Goal: Task Accomplishment & Management: Manage account settings

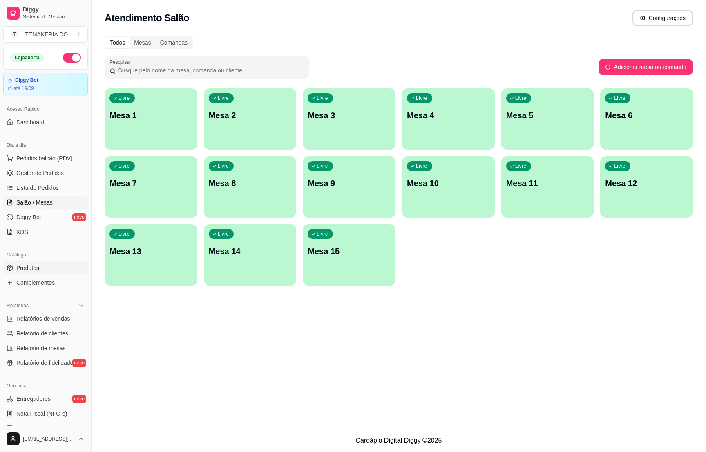
click at [36, 266] on span "Produtos" at bounding box center [27, 268] width 23 height 8
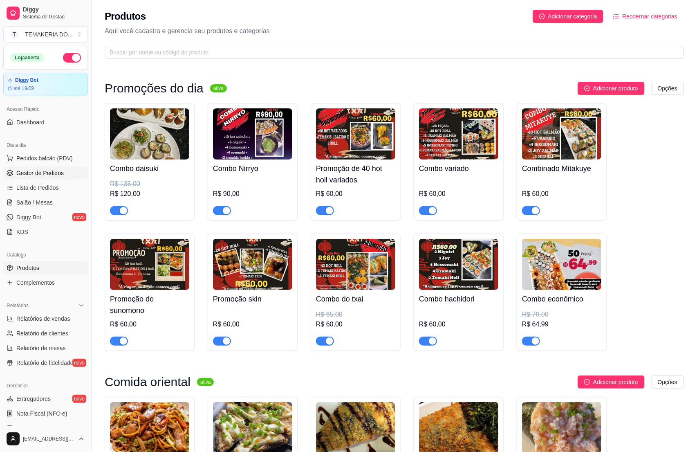
click at [45, 171] on span "Gestor de Pedidos" at bounding box center [39, 173] width 47 height 8
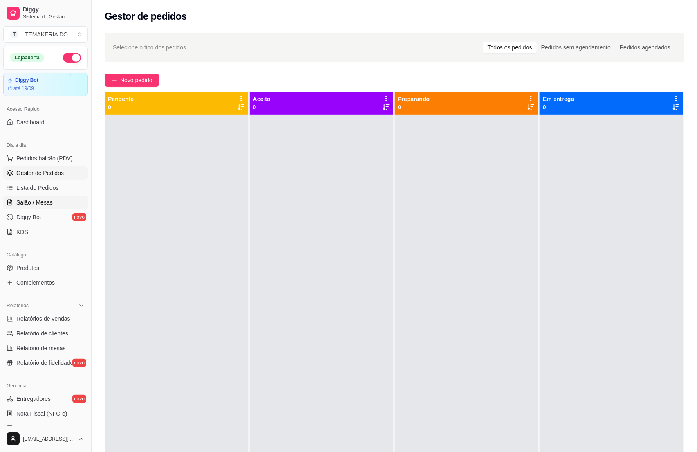
click at [27, 198] on link "Salão / Mesas" at bounding box center [45, 202] width 85 height 13
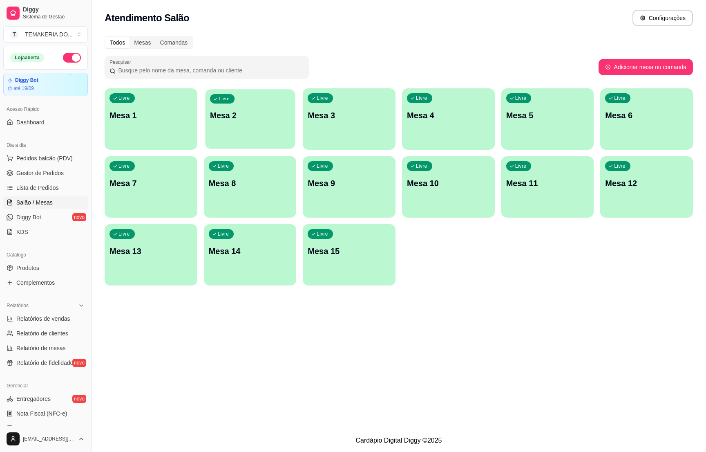
click at [251, 112] on p "Mesa 2" at bounding box center [250, 115] width 80 height 11
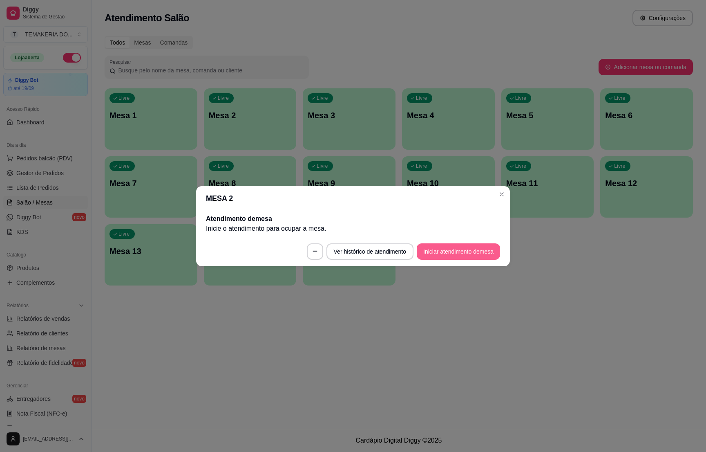
click at [443, 251] on button "Iniciar atendimento de mesa" at bounding box center [458, 251] width 83 height 16
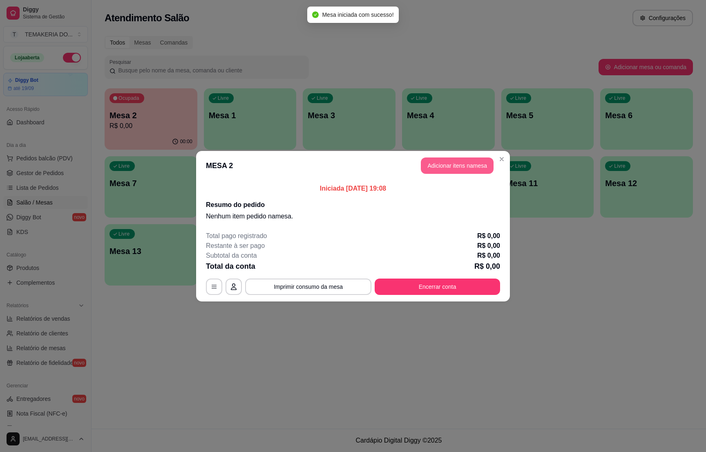
click at [443, 166] on button "Adicionar itens na mesa" at bounding box center [457, 165] width 73 height 16
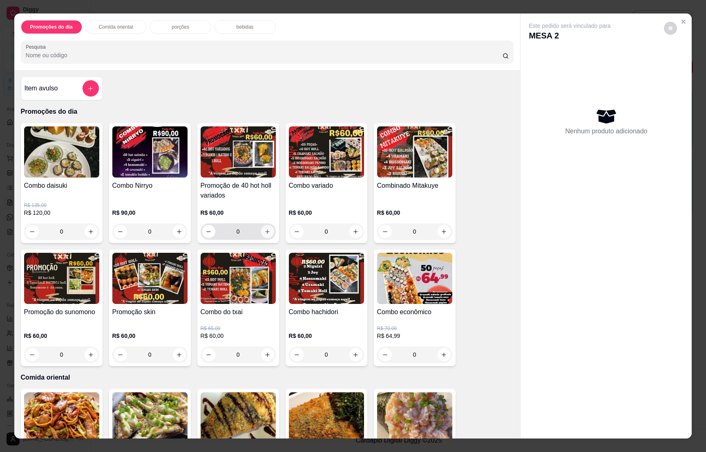
click at [268, 230] on button "increase-product-quantity" at bounding box center [267, 231] width 13 height 13
type input "1"
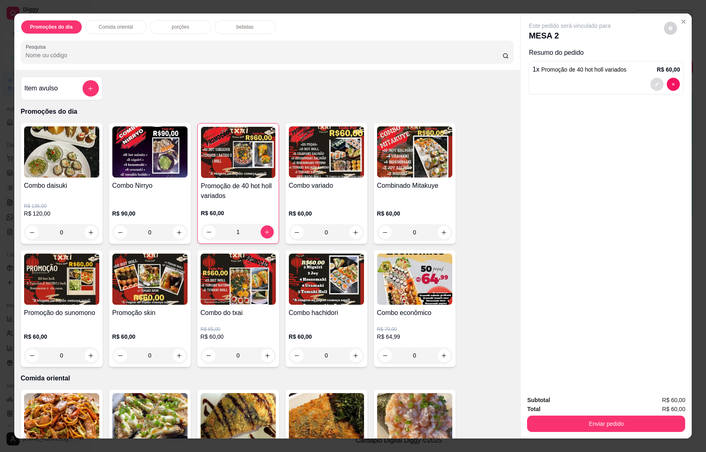
click at [655, 83] on icon "decrease-product-quantity" at bounding box center [657, 84] width 5 height 5
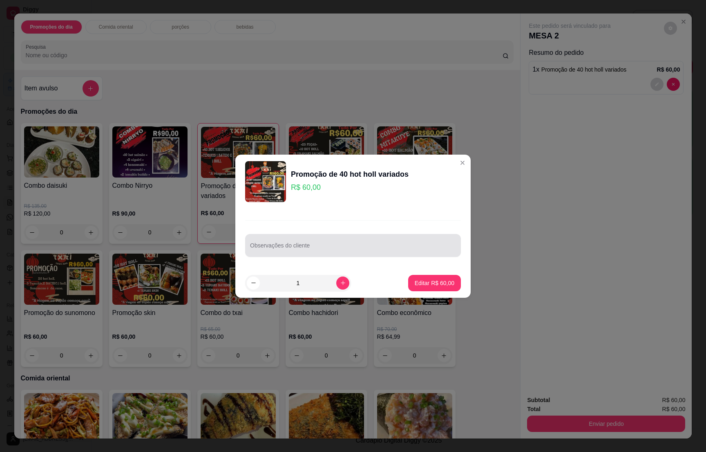
click at [329, 248] on input "Observações do cliente" at bounding box center [353, 248] width 206 height 8
type input "os temakis holl"
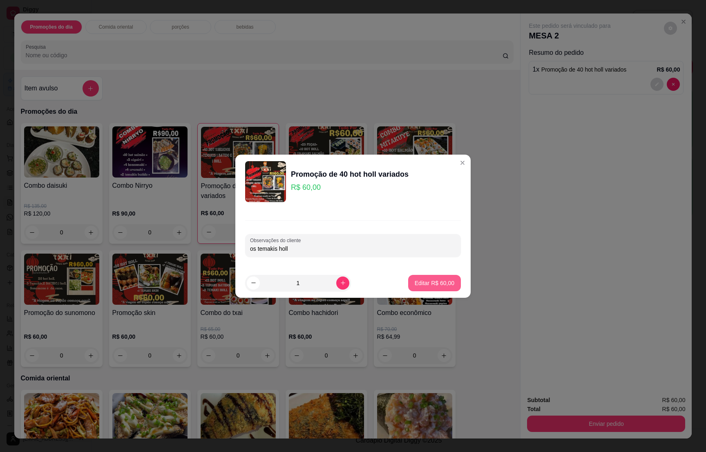
click at [409, 275] on button "Editar R$ 60,00" at bounding box center [434, 283] width 53 height 16
type input "0"
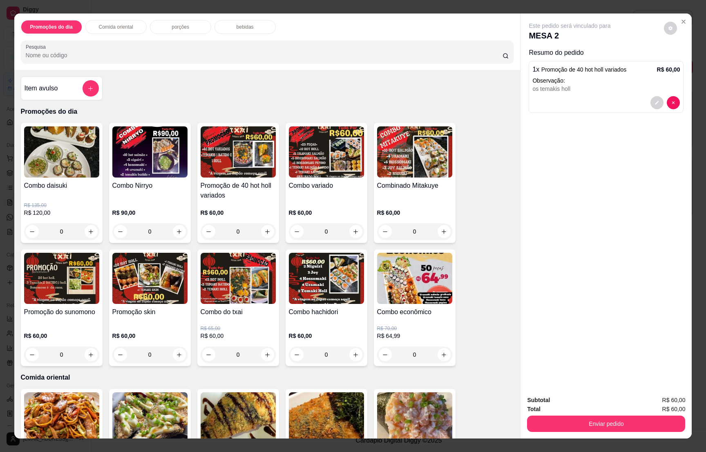
click at [227, 29] on div "bebidas" at bounding box center [245, 27] width 61 height 14
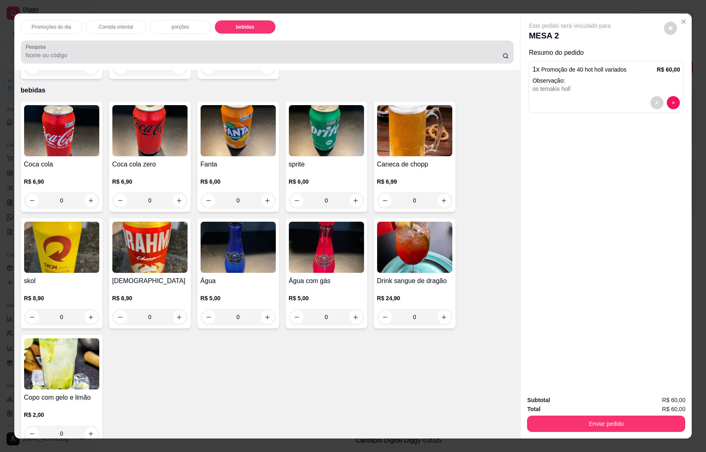
scroll to position [13, 0]
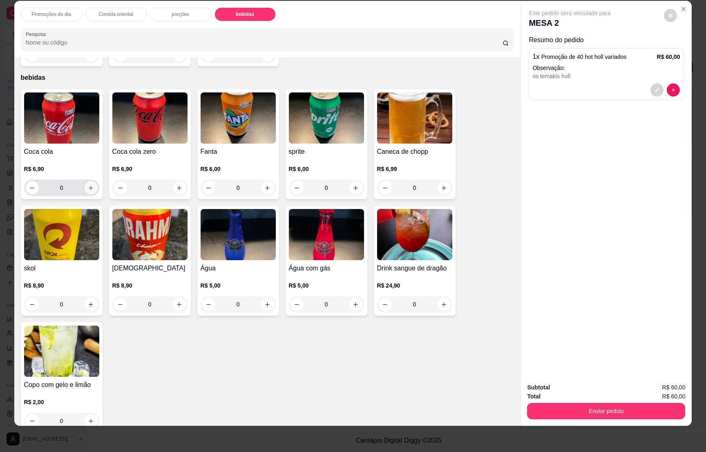
click at [88, 185] on icon "increase-product-quantity" at bounding box center [91, 188] width 6 height 6
type input "1"
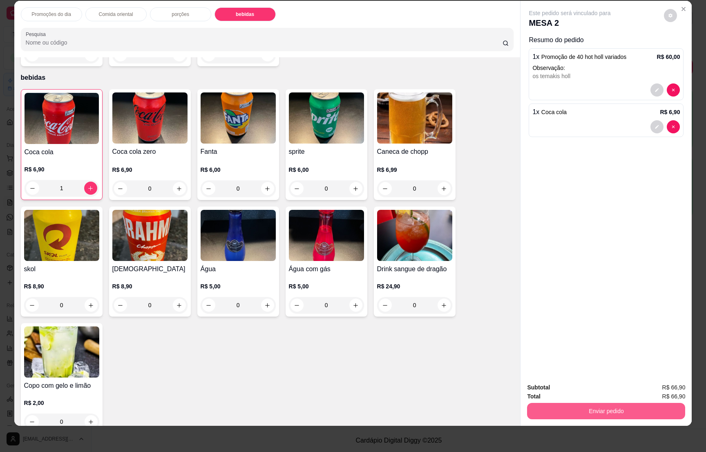
click at [580, 405] on button "Enviar pedido" at bounding box center [606, 410] width 158 height 16
click at [586, 391] on button "Não registrar e enviar pedido" at bounding box center [578, 390] width 83 height 15
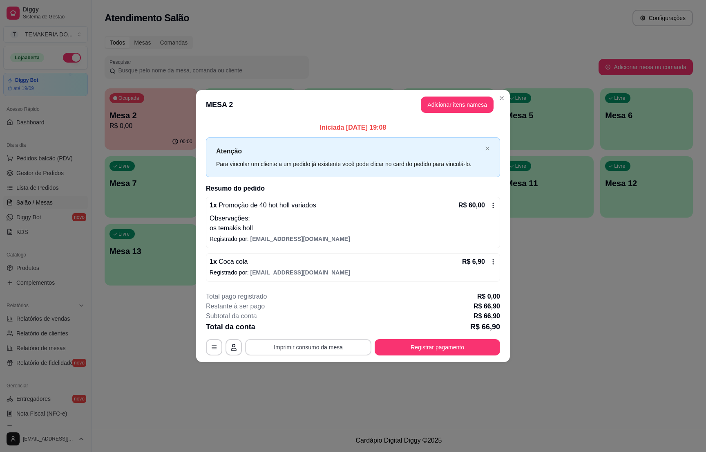
click at [346, 347] on button "Imprimir consumo da mesa" at bounding box center [308, 347] width 126 height 16
click at [551, 351] on div "**********" at bounding box center [353, 226] width 706 height 452
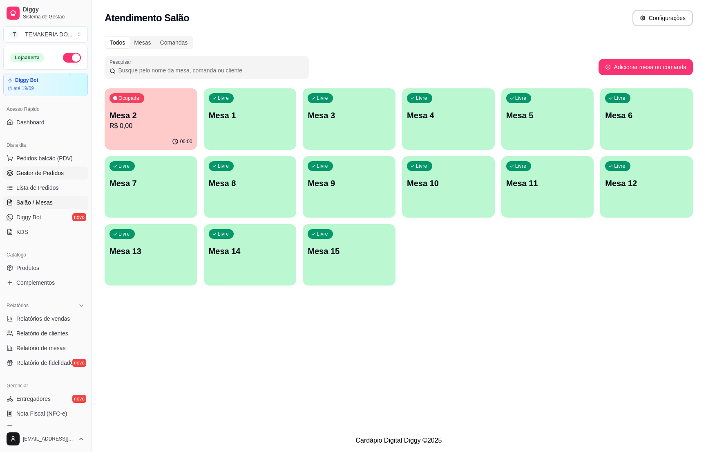
click at [40, 171] on span "Gestor de Pedidos" at bounding box center [39, 173] width 47 height 8
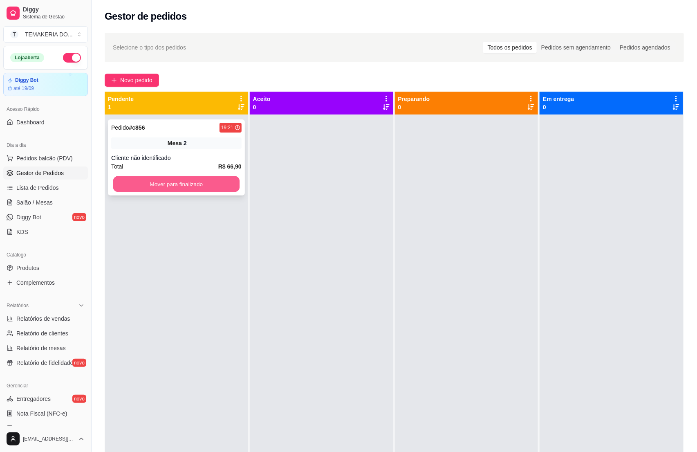
click at [172, 186] on button "Mover para finalizado" at bounding box center [176, 184] width 126 height 16
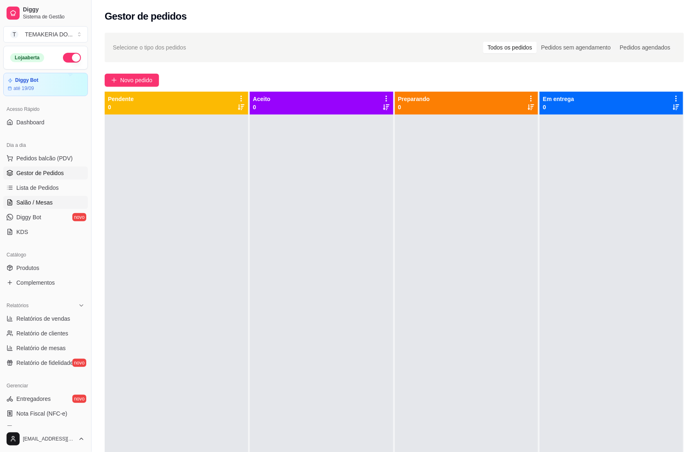
click at [16, 203] on span "Salão / Mesas" at bounding box center [34, 202] width 36 height 8
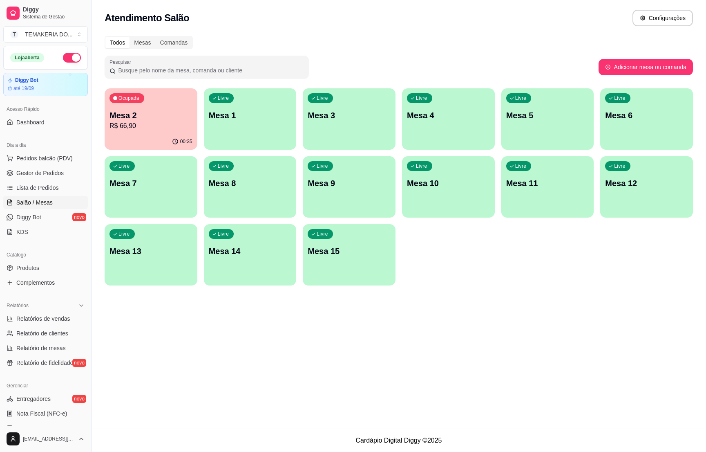
click at [132, 118] on p "Mesa 2" at bounding box center [151, 115] width 83 height 11
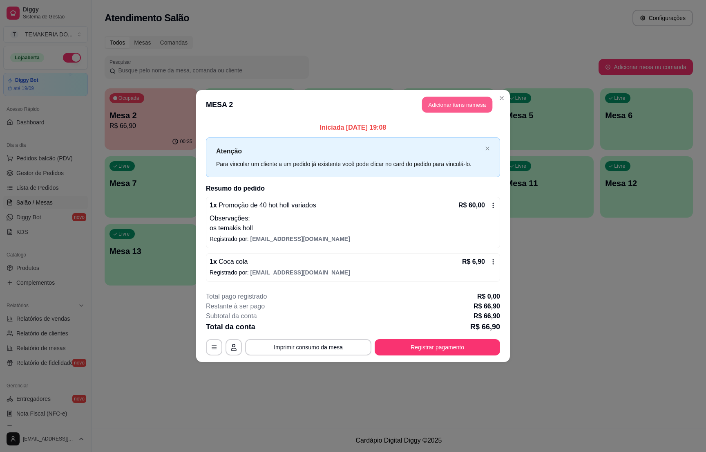
click at [437, 107] on button "Adicionar itens na mesa" at bounding box center [457, 105] width 70 height 16
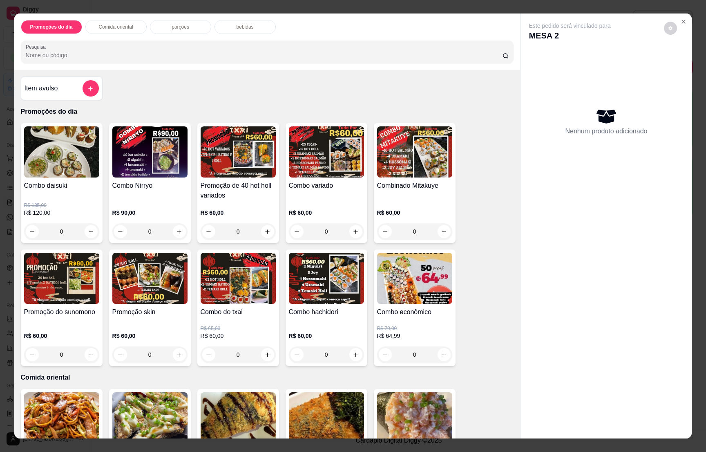
click at [233, 32] on div "bebidas" at bounding box center [245, 27] width 61 height 14
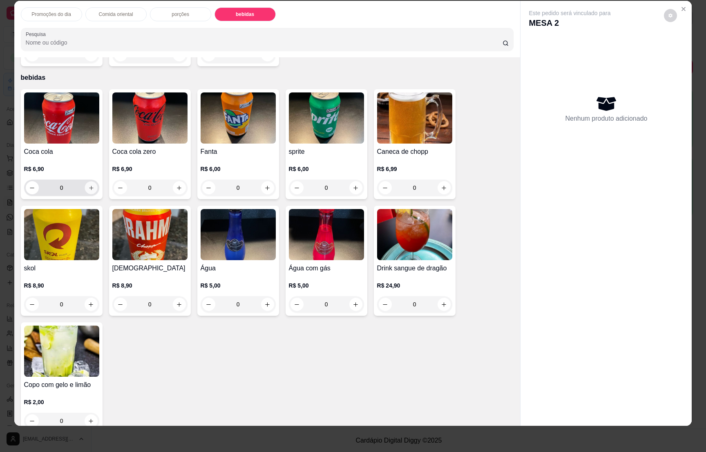
click at [88, 185] on icon "increase-product-quantity" at bounding box center [91, 188] width 6 height 6
type input "1"
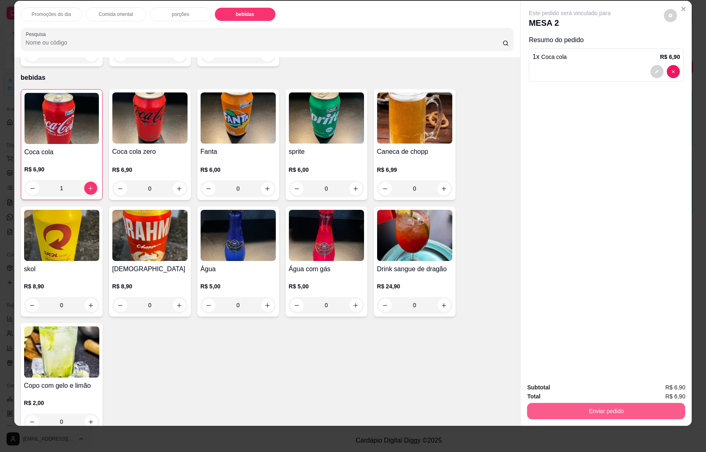
click at [631, 412] on button "Enviar pedido" at bounding box center [606, 410] width 158 height 16
click at [599, 385] on button "Não registrar e enviar pedido" at bounding box center [578, 390] width 83 height 15
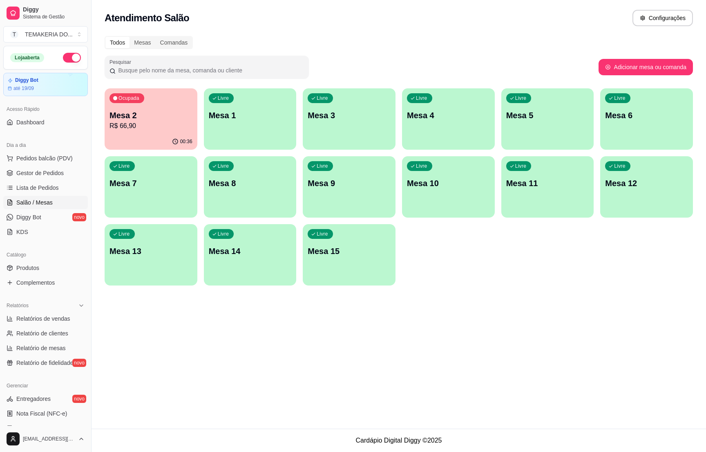
click at [331, 107] on div "Livre Mesa 3" at bounding box center [349, 113] width 93 height 51
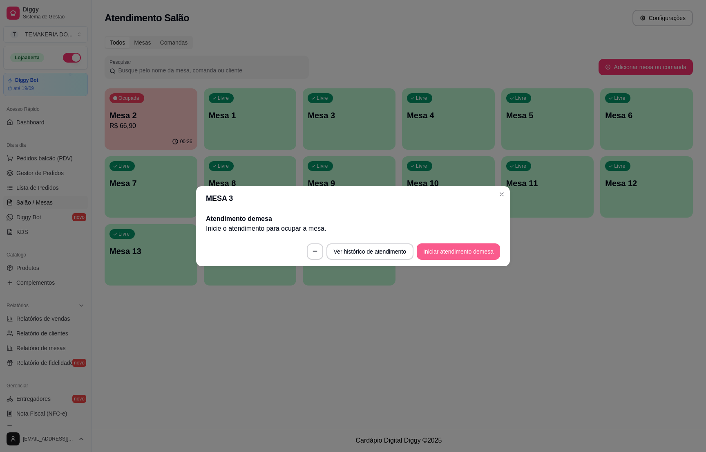
click at [443, 251] on button "Iniciar atendimento de mesa" at bounding box center [458, 251] width 83 height 16
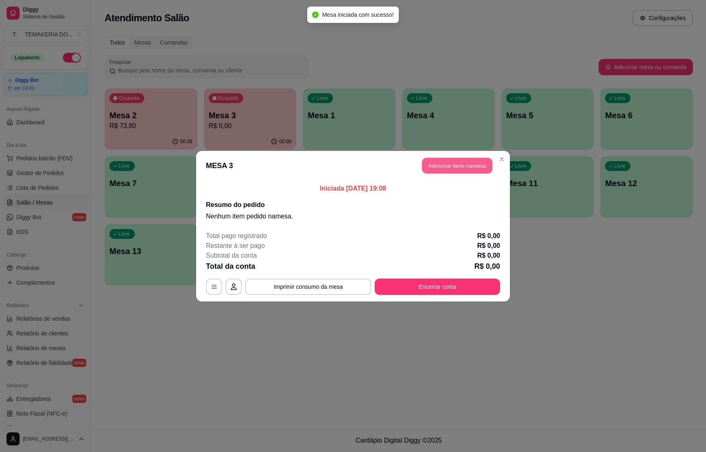
click at [456, 168] on button "Adicionar itens na mesa" at bounding box center [457, 165] width 70 height 16
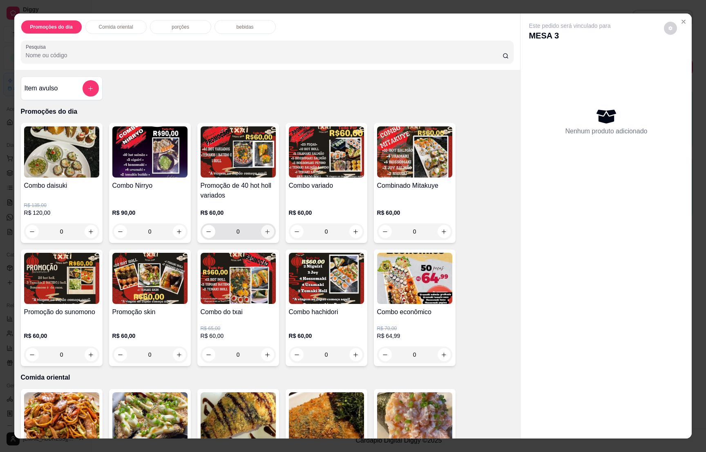
click at [264, 232] on icon "increase-product-quantity" at bounding box center [267, 231] width 6 height 6
type input "1"
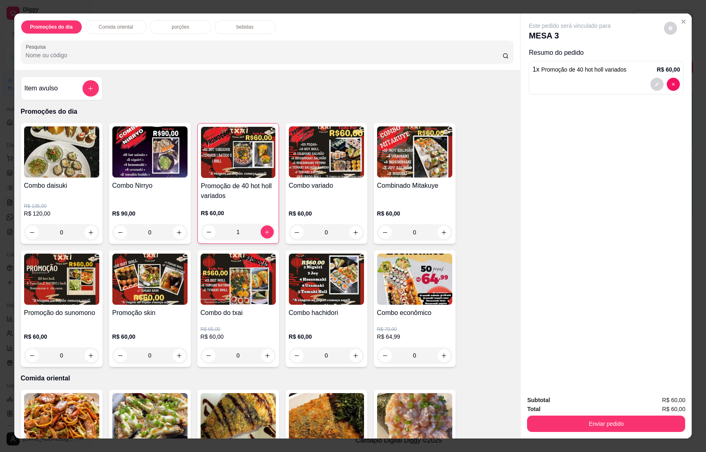
click at [651, 82] on div at bounding box center [665, 84] width 29 height 13
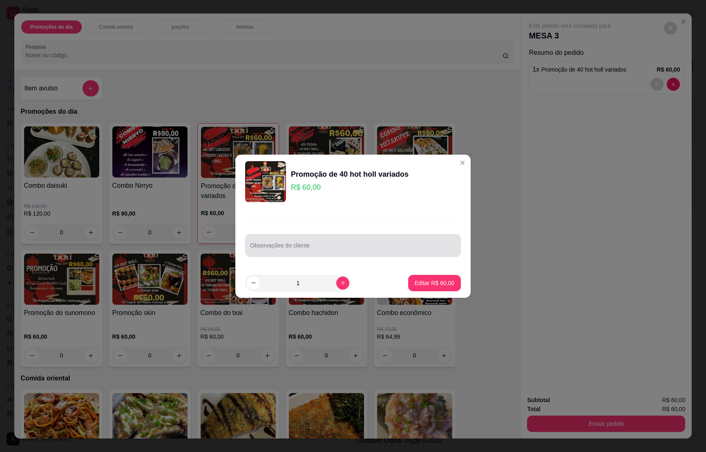
click at [289, 243] on div at bounding box center [353, 245] width 206 height 16
type input "os temakis holl"
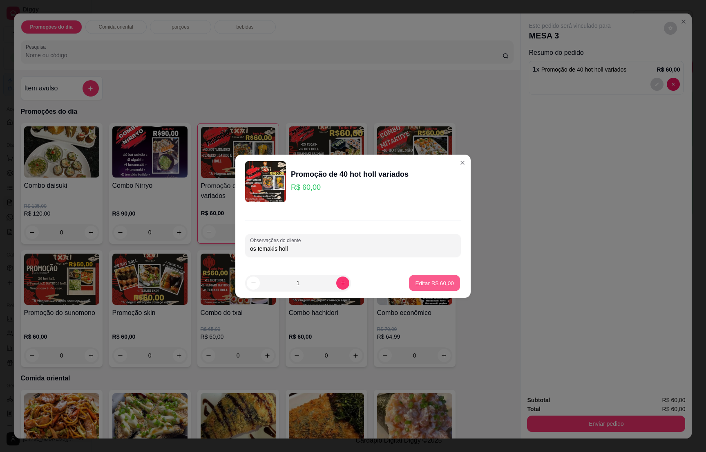
click at [409, 277] on button "Editar R$ 60,00" at bounding box center [434, 283] width 51 height 16
type input "0"
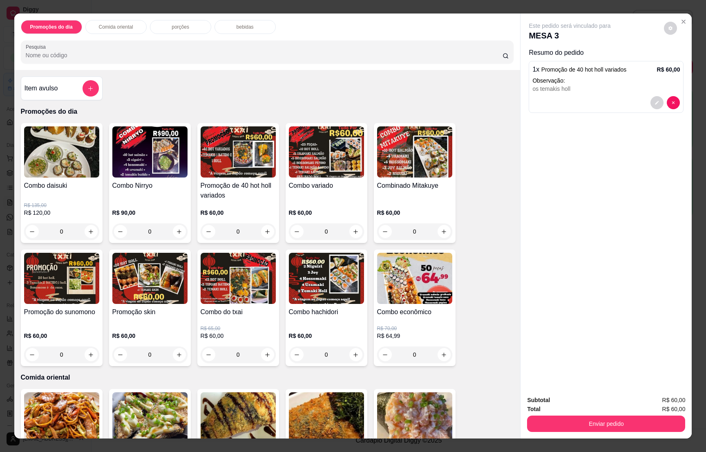
click at [237, 27] on p "bebidas" at bounding box center [245, 27] width 17 height 7
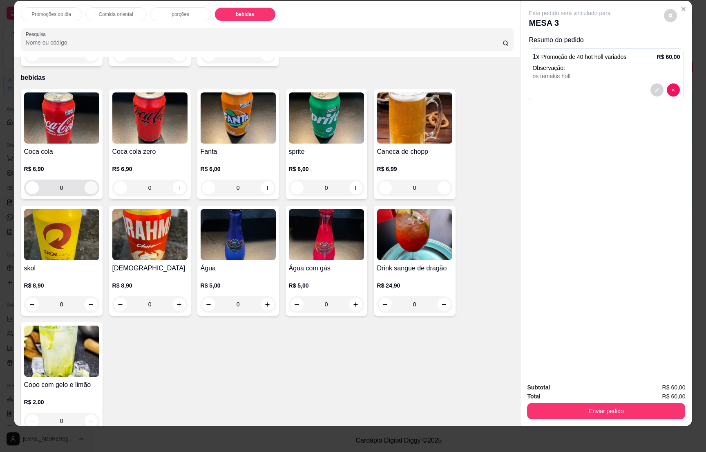
click at [85, 181] on button "increase-product-quantity" at bounding box center [91, 187] width 13 height 13
type input "1"
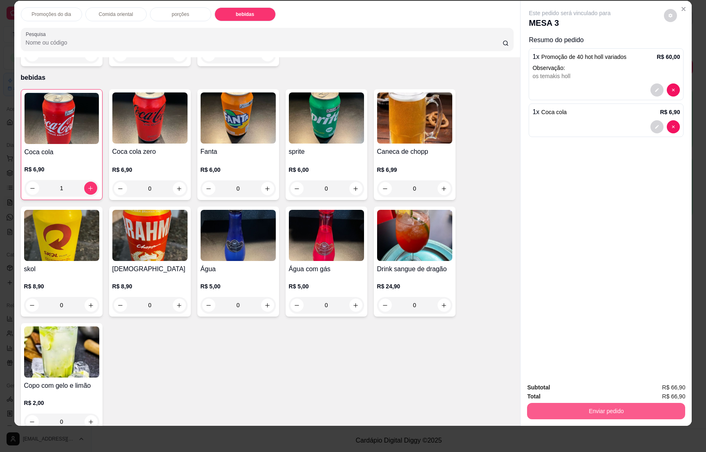
click at [629, 407] on button "Enviar pedido" at bounding box center [606, 410] width 158 height 16
click at [589, 385] on button "Não registrar e enviar pedido" at bounding box center [577, 391] width 85 height 16
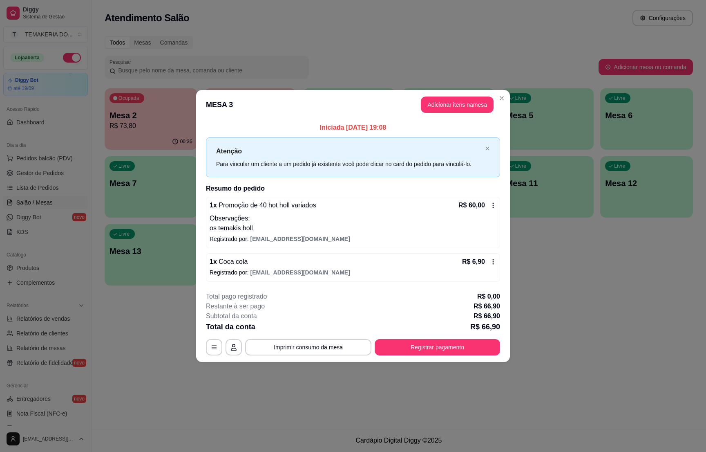
click at [479, 225] on p "os temakis holl" at bounding box center [353, 228] width 287 height 10
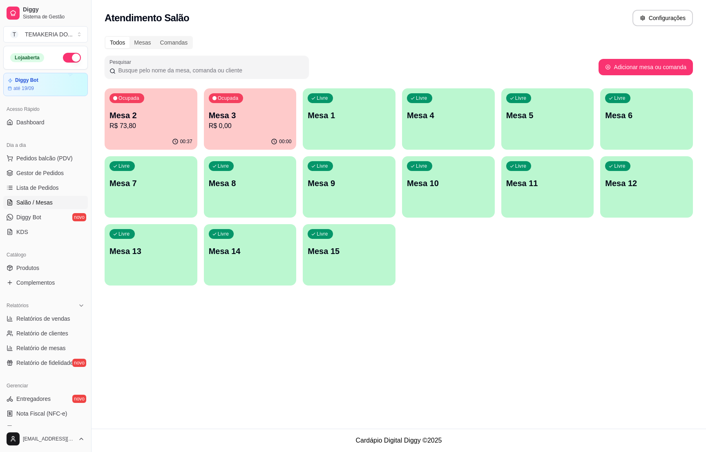
click at [520, 113] on p "Mesa 5" at bounding box center [547, 115] width 83 height 11
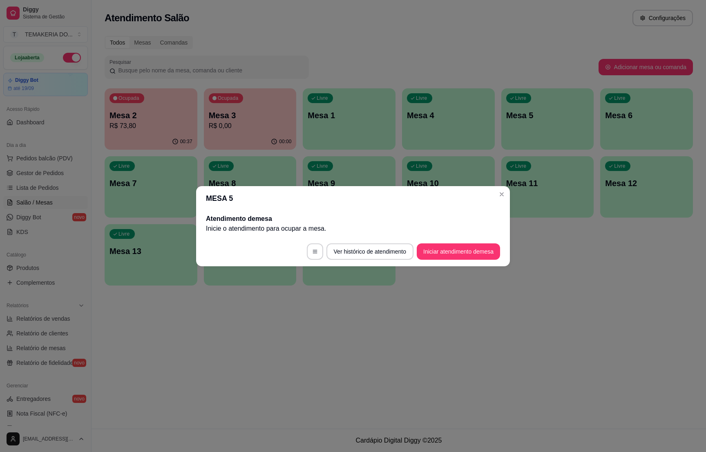
click at [429, 251] on button "Iniciar atendimento de mesa" at bounding box center [458, 251] width 83 height 16
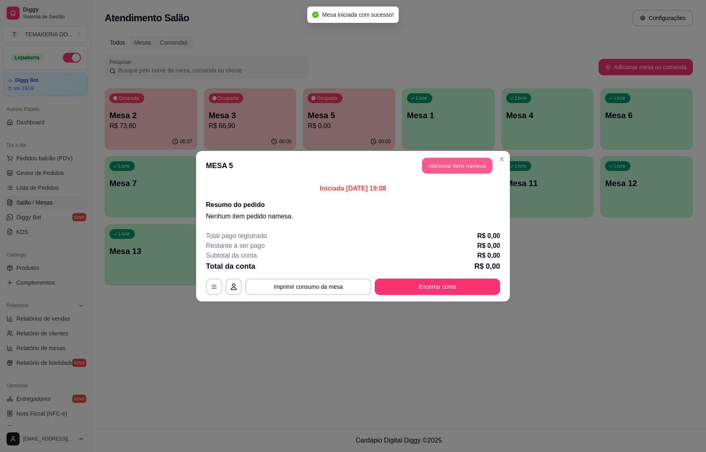
click at [428, 165] on button "Adicionar itens na mesa" at bounding box center [457, 165] width 70 height 16
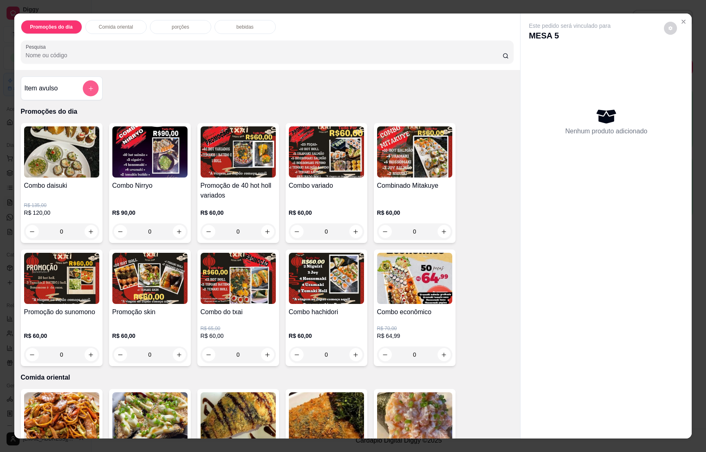
click at [87, 90] on icon "add-separate-item" at bounding box center [90, 88] width 6 height 6
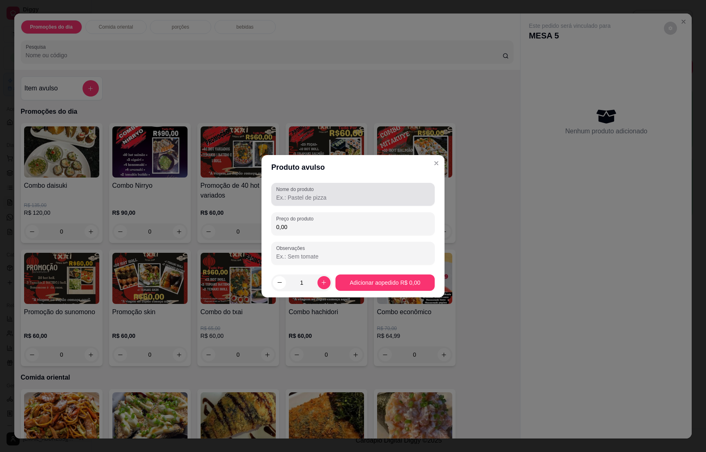
click at [295, 197] on input "Nome do produto" at bounding box center [353, 197] width 154 height 8
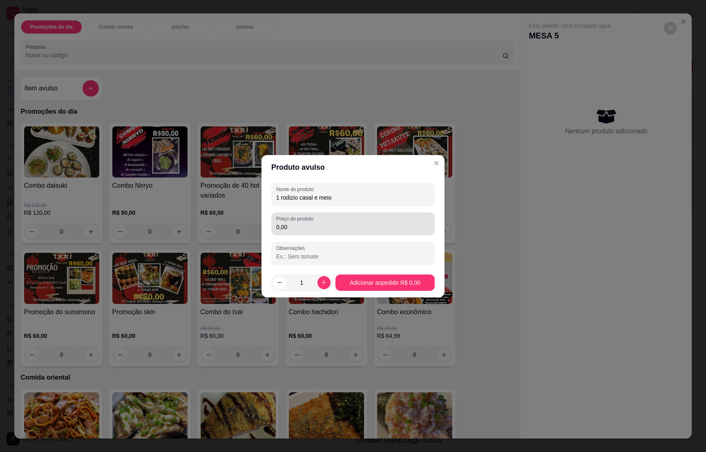
type input "1 rodizio casal e meio"
click at [304, 216] on label "Preço do produto" at bounding box center [296, 218] width 40 height 7
click at [304, 223] on input "0,00" at bounding box center [353, 227] width 154 height 8
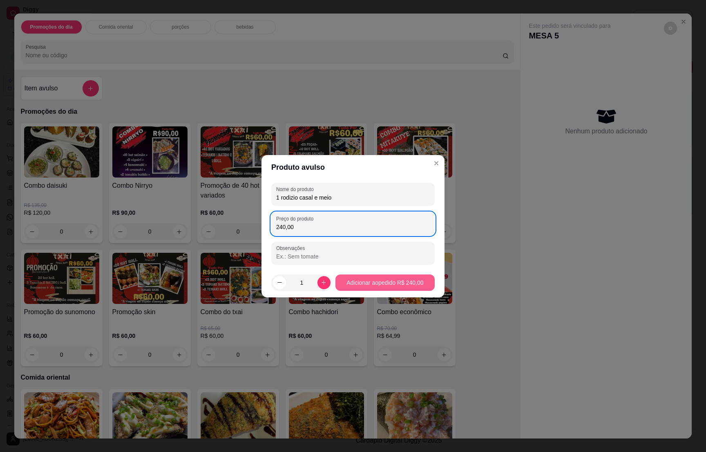
type input "240,00"
click at [373, 272] on footer "1 Adicionar ao pedido R$ 240,00" at bounding box center [353, 282] width 183 height 29
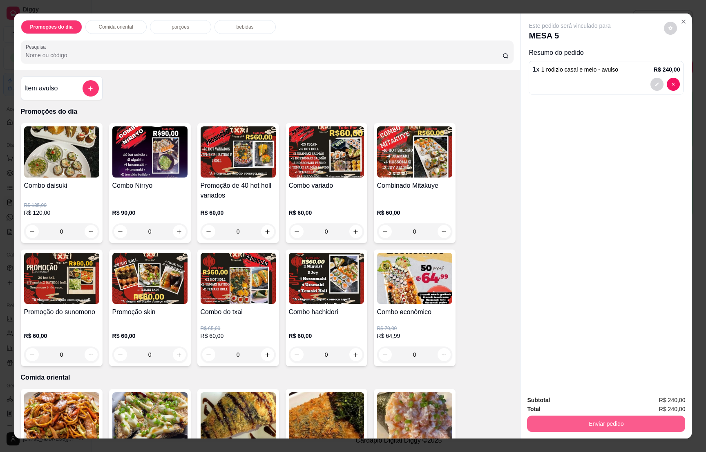
click at [614, 425] on button "Enviar pedido" at bounding box center [606, 423] width 158 height 16
click at [570, 402] on button "Não registrar e enviar pedido" at bounding box center [577, 404] width 85 height 16
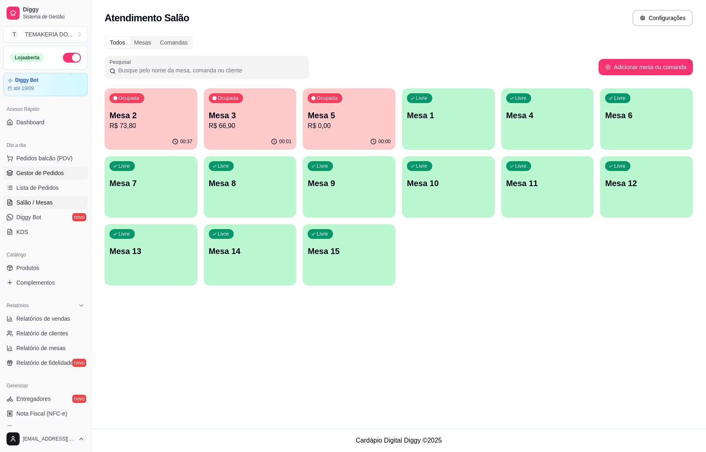
click at [37, 176] on span "Gestor de Pedidos" at bounding box center [39, 173] width 47 height 8
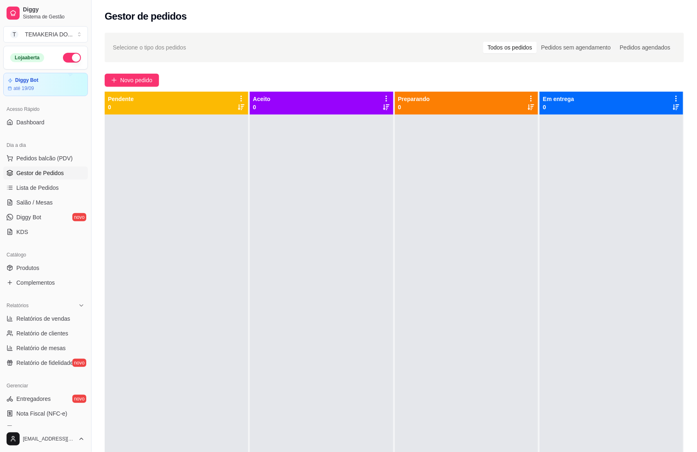
click at [51, 173] on span "Gestor de Pedidos" at bounding box center [39, 173] width 47 height 8
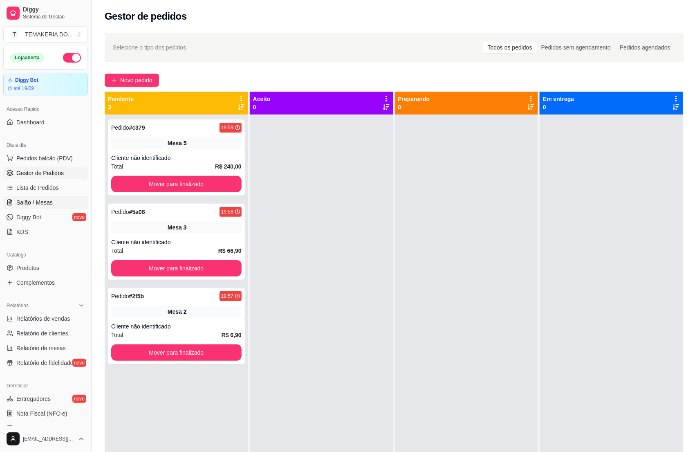
click at [26, 206] on span "Salão / Mesas" at bounding box center [34, 202] width 36 height 8
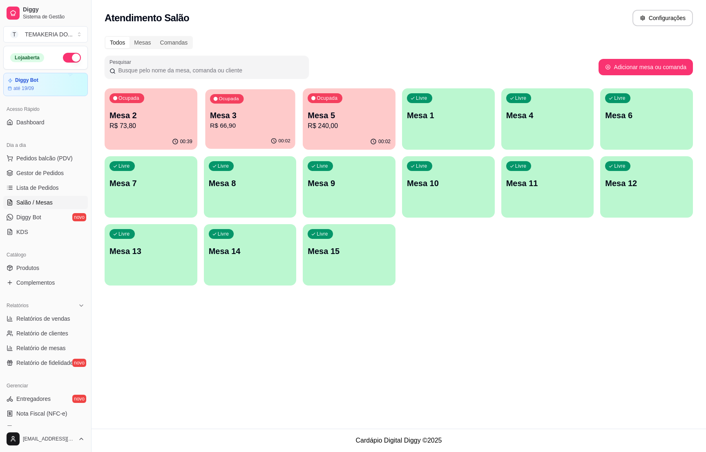
click at [243, 130] on p "R$ 66,90" at bounding box center [250, 125] width 80 height 9
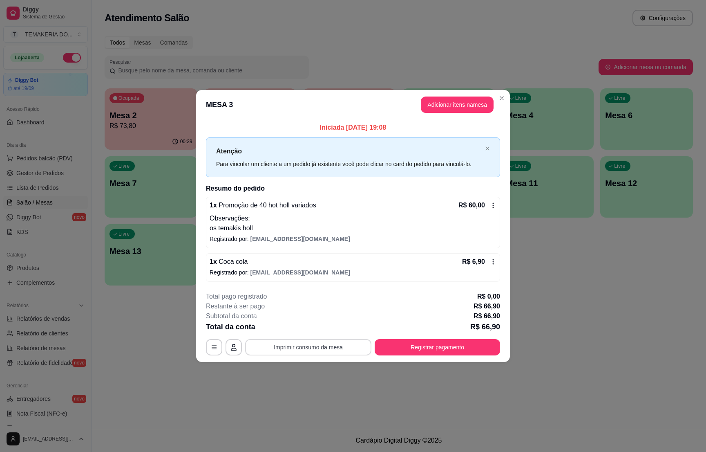
click at [326, 351] on button "Imprimir consumo da mesa" at bounding box center [308, 347] width 126 height 16
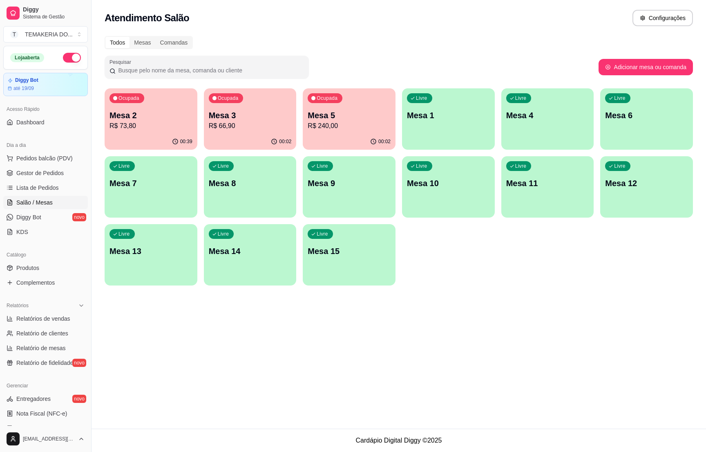
click at [318, 89] on div "Ocupada Mesa 5 R$ 240,00" at bounding box center [349, 110] width 93 height 45
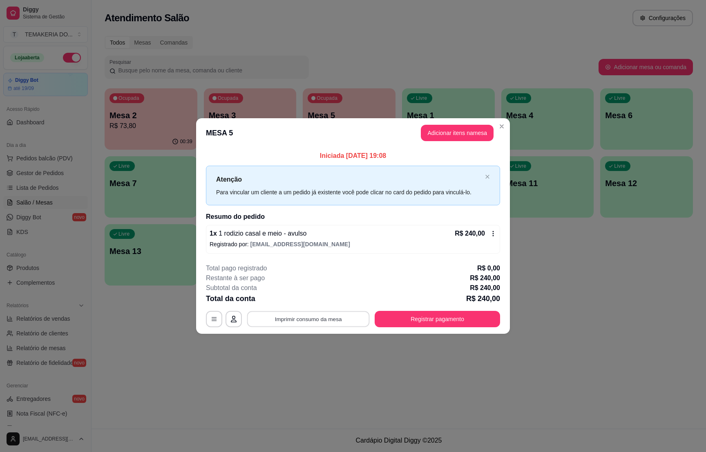
click at [317, 314] on button "Imprimir consumo da mesa" at bounding box center [308, 319] width 123 height 16
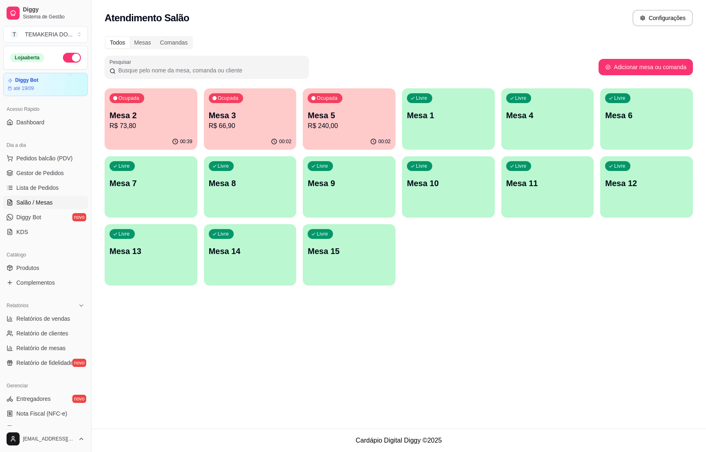
click at [45, 181] on ul "Pedidos balcão (PDV) Gestor de Pedidos Lista de Pedidos Salão / Mesas Diggy Bot…" at bounding box center [45, 195] width 85 height 87
click at [47, 178] on link "Gestor de Pedidos" at bounding box center [45, 172] width 85 height 13
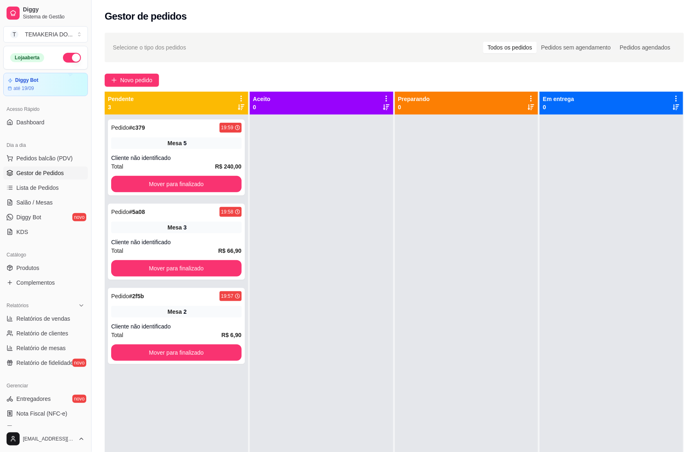
click at [47, 178] on link "Gestor de Pedidos" at bounding box center [45, 172] width 85 height 13
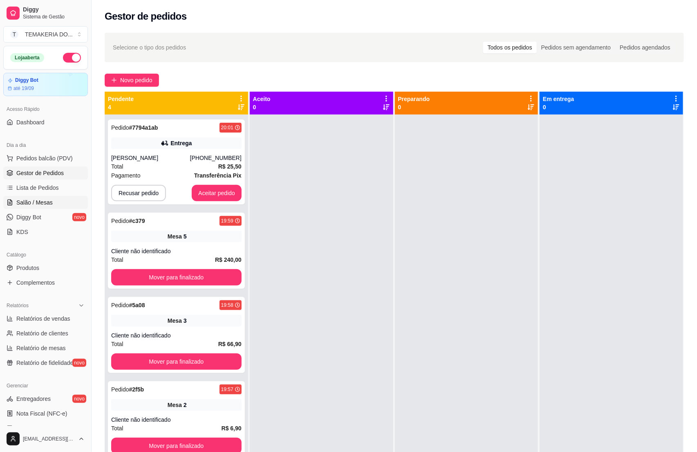
click at [45, 200] on span "Salão / Mesas" at bounding box center [34, 202] width 36 height 8
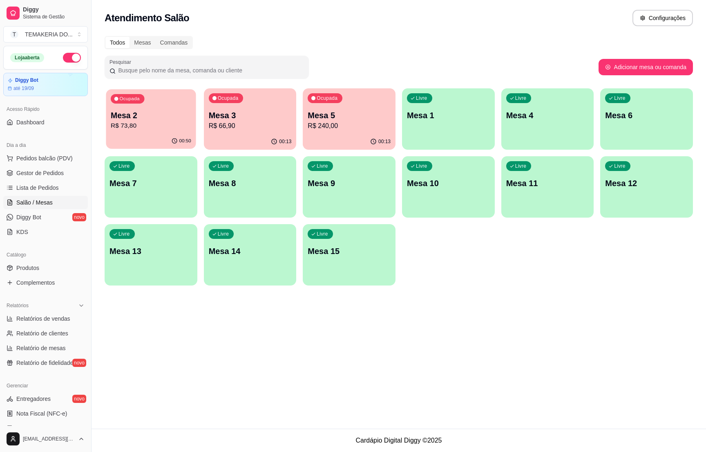
click at [150, 122] on p "R$ 73,80" at bounding box center [151, 125] width 80 height 9
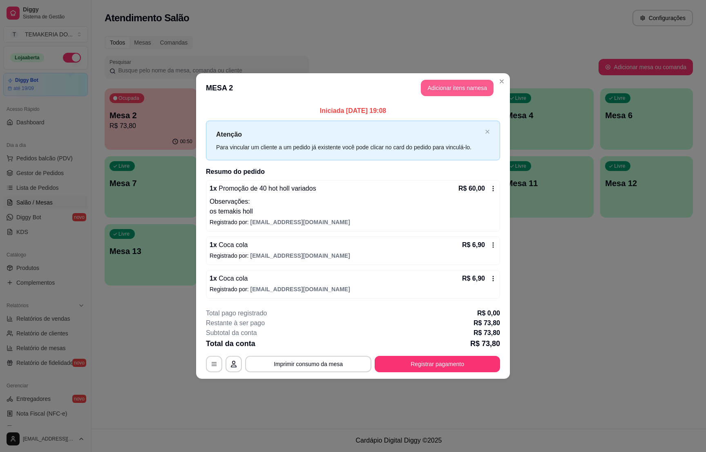
click at [429, 89] on button "Adicionar itens na mesa" at bounding box center [457, 88] width 73 height 16
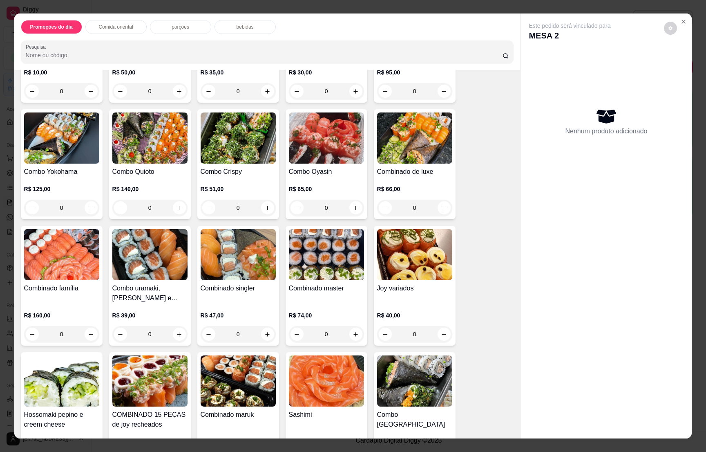
scroll to position [1716, 0]
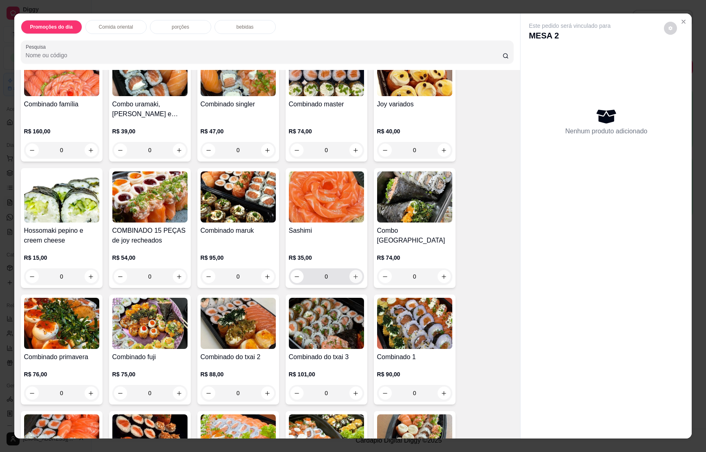
click at [353, 273] on icon "increase-product-quantity" at bounding box center [356, 276] width 6 height 6
type input "1"
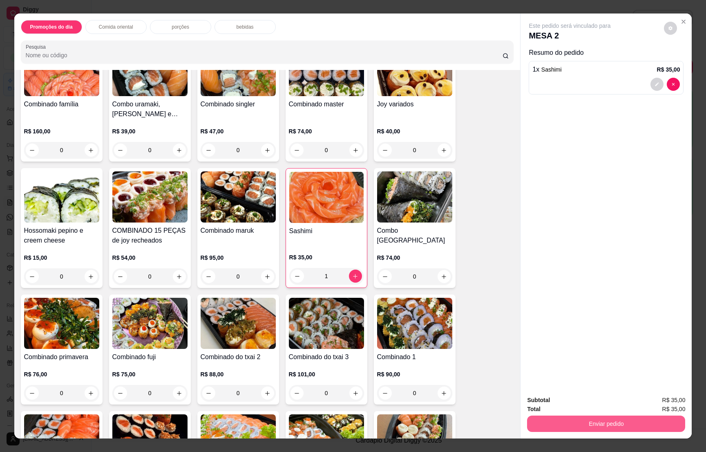
click at [604, 422] on button "Enviar pedido" at bounding box center [606, 423] width 158 height 16
click at [580, 403] on button "Não registrar e enviar pedido" at bounding box center [577, 404] width 85 height 16
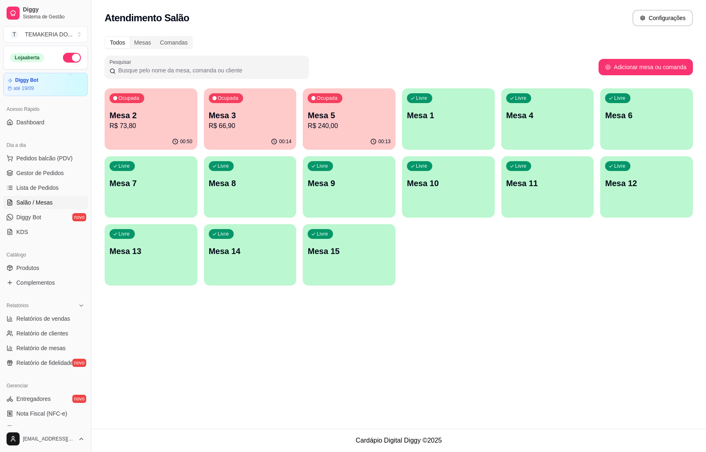
click at [156, 131] on div "Ocupada Mesa 2 R$ 73,80" at bounding box center [151, 110] width 93 height 45
click at [48, 172] on span "Gestor de Pedidos" at bounding box center [39, 173] width 47 height 8
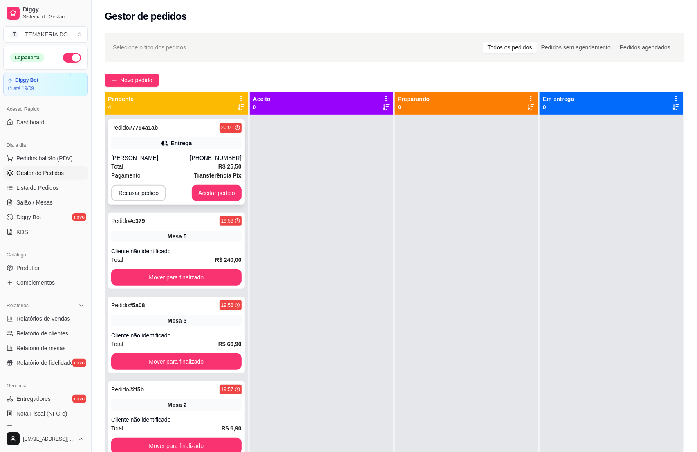
click at [179, 167] on div "Total R$ 25,50" at bounding box center [176, 166] width 130 height 9
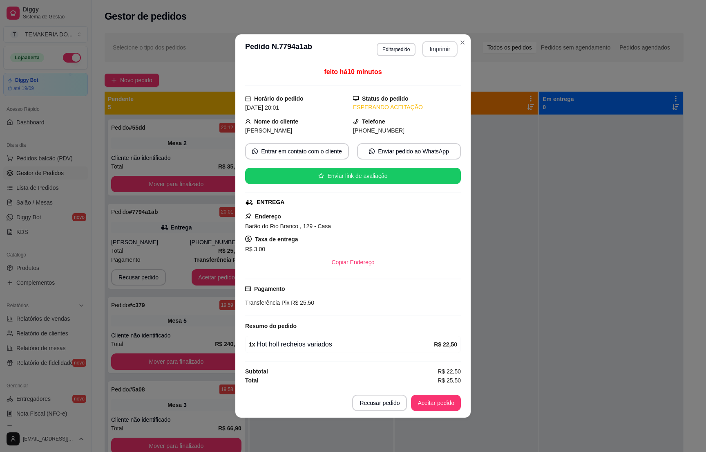
click at [436, 45] on button "Imprimir" at bounding box center [440, 49] width 36 height 16
click at [432, 406] on button "Aceitar pedido" at bounding box center [436, 402] width 50 height 16
click at [432, 406] on div "Recusar pedido Aceitar pedido" at bounding box center [406, 402] width 109 height 16
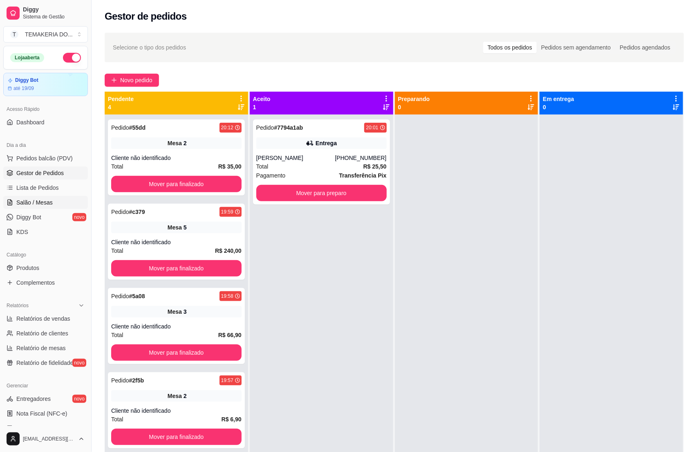
click at [27, 201] on span "Salão / Mesas" at bounding box center [34, 202] width 36 height 8
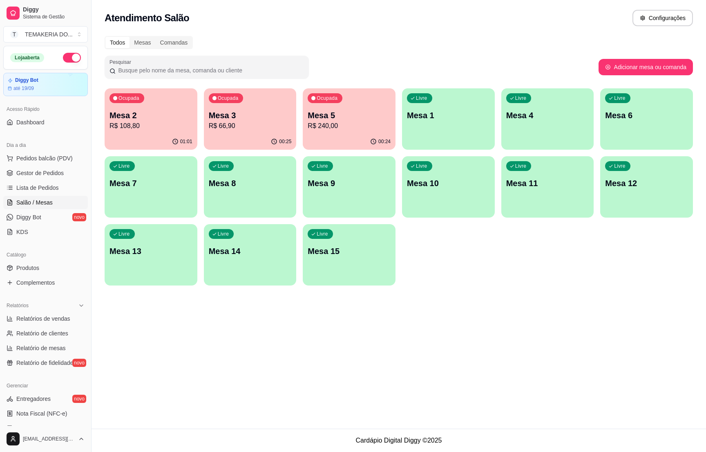
click at [227, 120] on p "Mesa 3" at bounding box center [250, 115] width 83 height 11
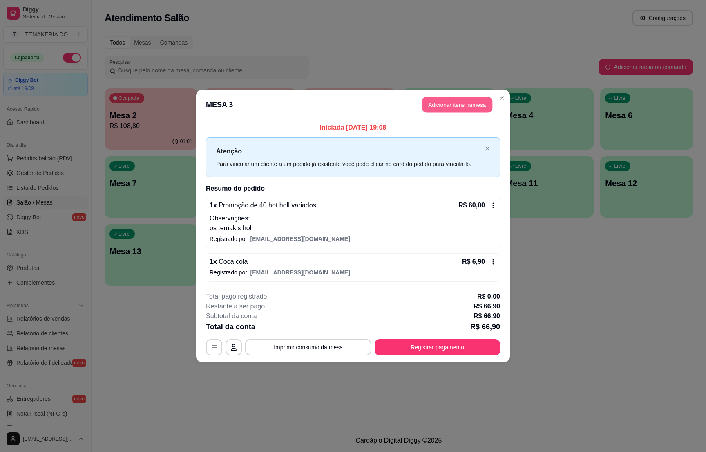
click at [433, 106] on button "Adicionar itens na mesa" at bounding box center [457, 105] width 70 height 16
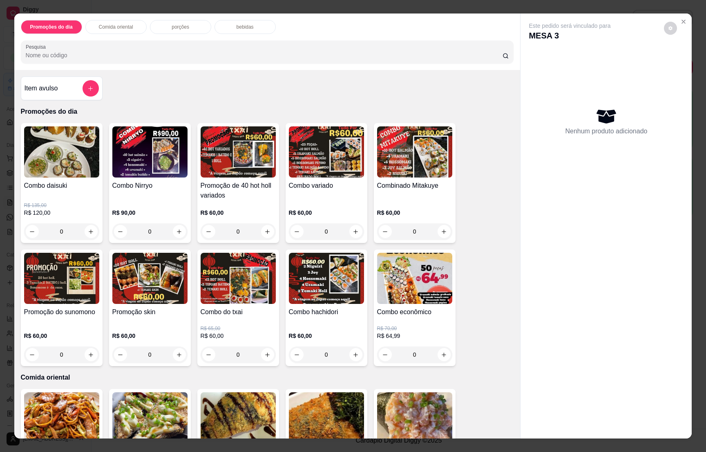
click at [237, 25] on p "bebidas" at bounding box center [245, 27] width 17 height 7
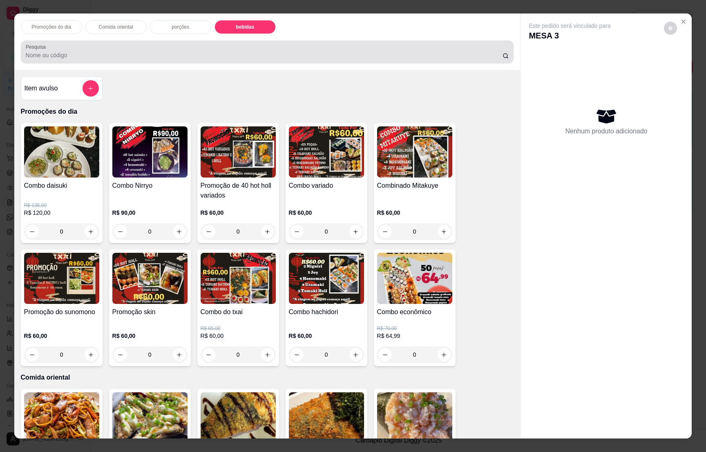
scroll to position [13, 0]
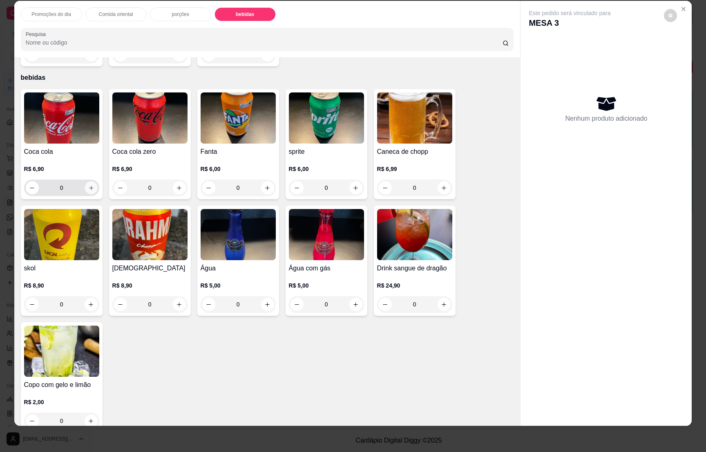
click at [87, 181] on button "increase-product-quantity" at bounding box center [91, 187] width 13 height 13
type input "1"
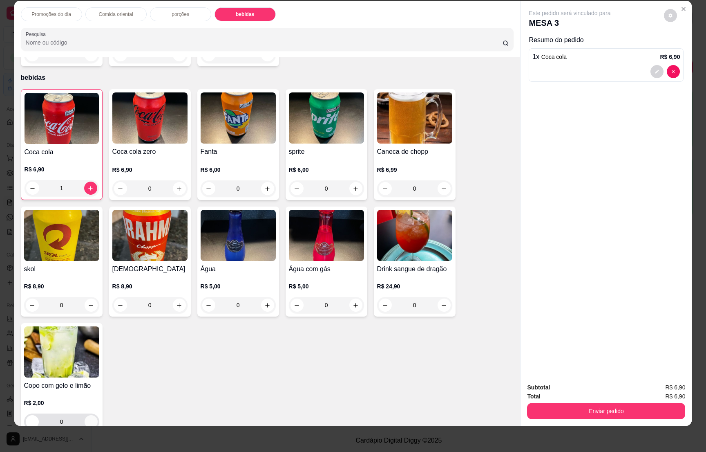
click at [85, 415] on button "increase-product-quantity" at bounding box center [91, 421] width 13 height 13
type input "1"
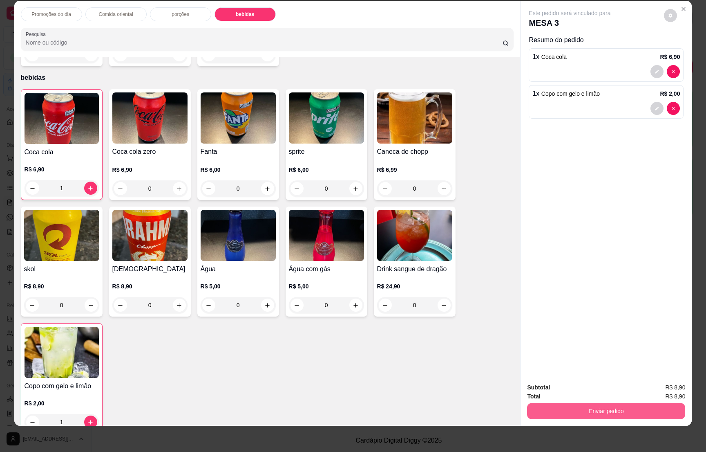
click at [563, 411] on button "Enviar pedido" at bounding box center [606, 410] width 158 height 16
click at [564, 385] on button "Não registrar e enviar pedido" at bounding box center [577, 391] width 85 height 16
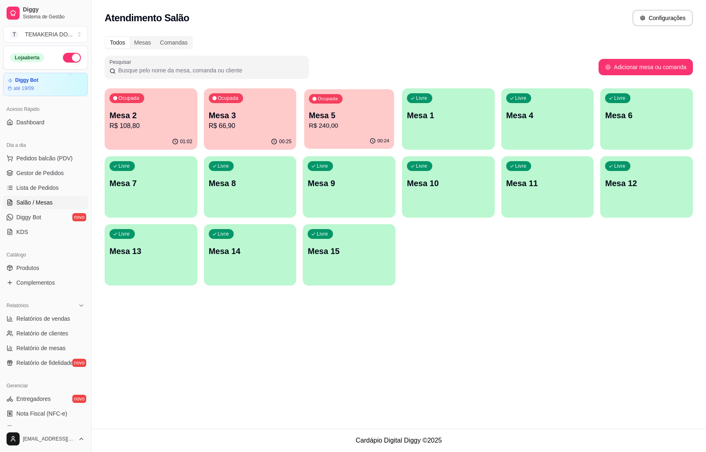
click at [329, 132] on div "Ocupada Mesa 5 R$ 240,00" at bounding box center [349, 111] width 90 height 44
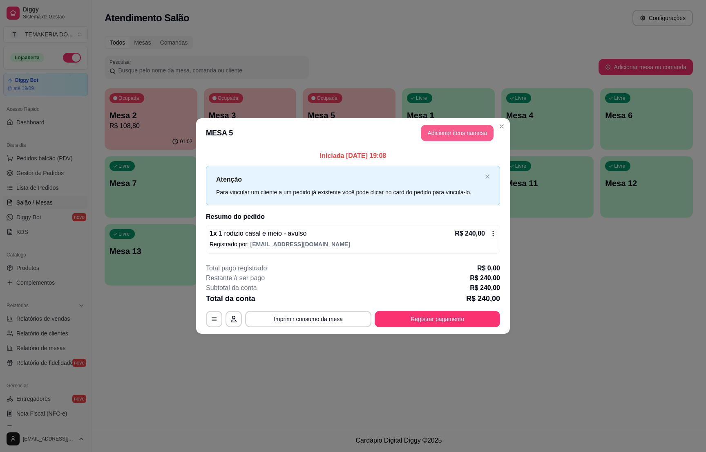
click at [440, 134] on button "Adicionar itens na mesa" at bounding box center [457, 133] width 73 height 16
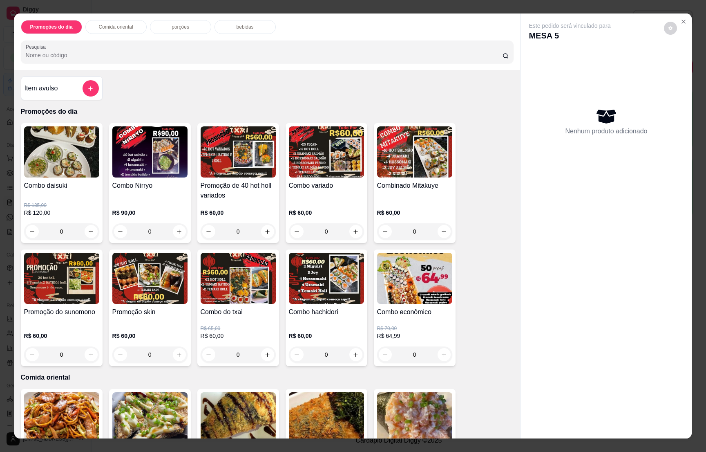
click at [238, 27] on p "bebidas" at bounding box center [245, 27] width 17 height 7
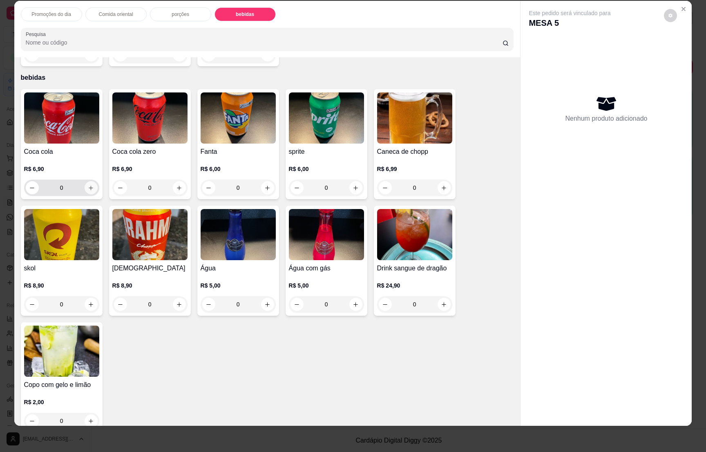
click at [88, 185] on icon "increase-product-quantity" at bounding box center [91, 188] width 6 height 6
type input "1"
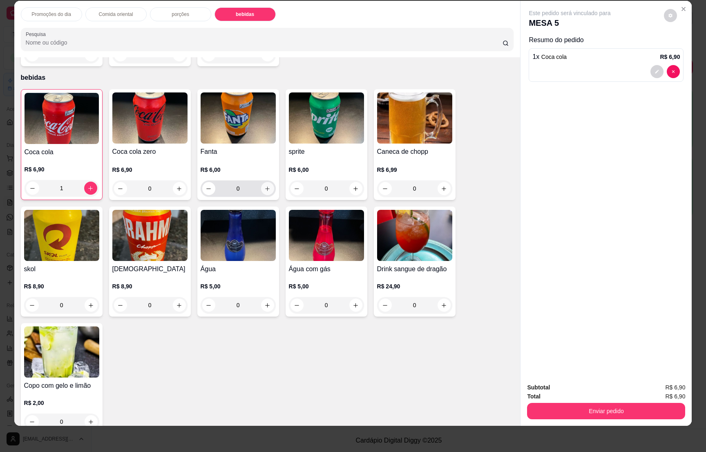
click at [266, 182] on button "increase-product-quantity" at bounding box center [267, 188] width 13 height 13
type input "1"
click at [265, 302] on icon "increase-product-quantity" at bounding box center [267, 305] width 6 height 6
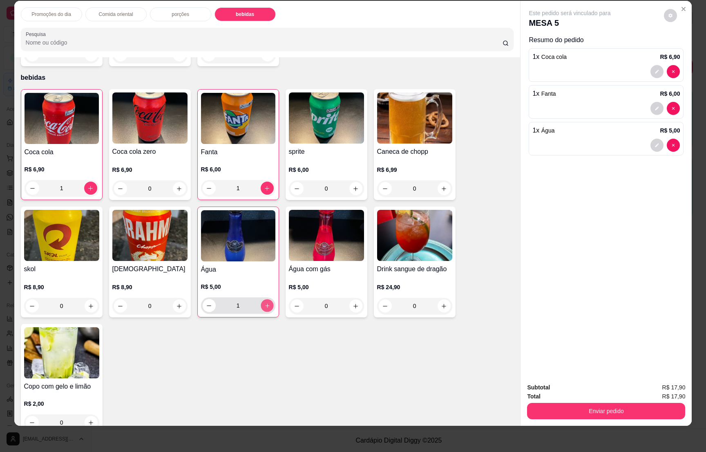
click at [264, 302] on icon "increase-product-quantity" at bounding box center [267, 305] width 6 height 6
type input "2"
click at [599, 410] on button "Enviar pedido" at bounding box center [606, 410] width 158 height 16
click at [584, 389] on button "Não registrar e enviar pedido" at bounding box center [577, 391] width 85 height 16
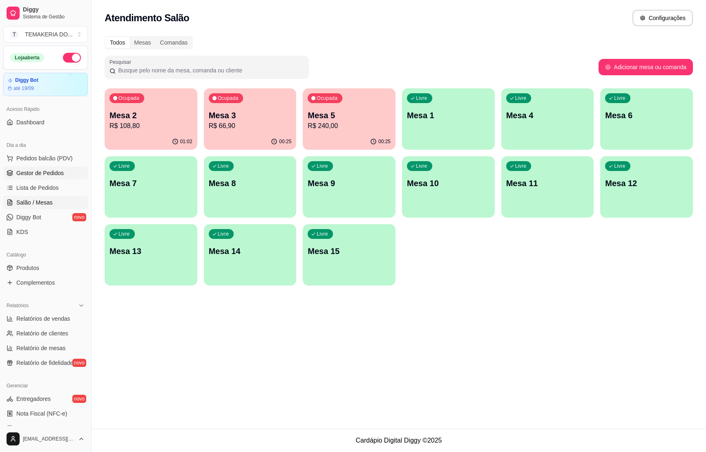
click at [48, 178] on link "Gestor de Pedidos" at bounding box center [45, 172] width 85 height 13
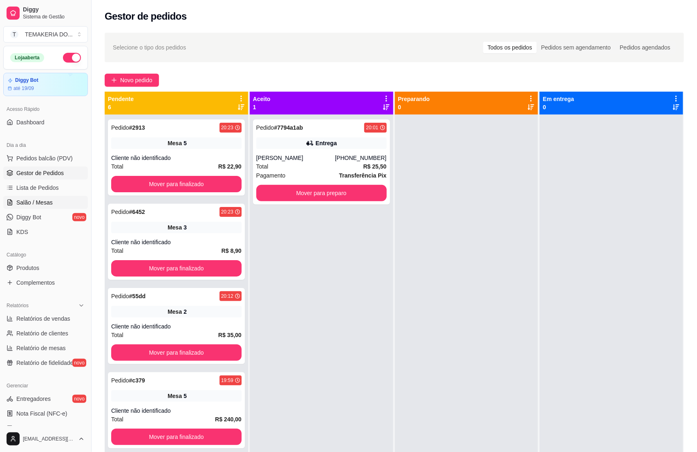
click at [37, 197] on link "Salão / Mesas" at bounding box center [45, 202] width 85 height 13
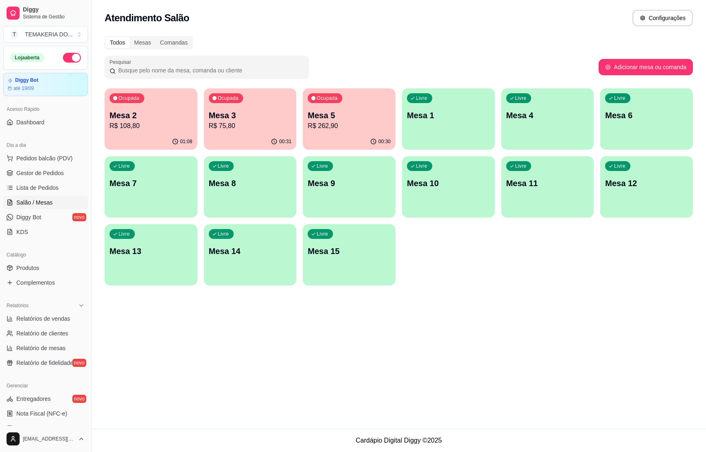
click at [236, 118] on p "Mesa 3" at bounding box center [250, 115] width 83 height 11
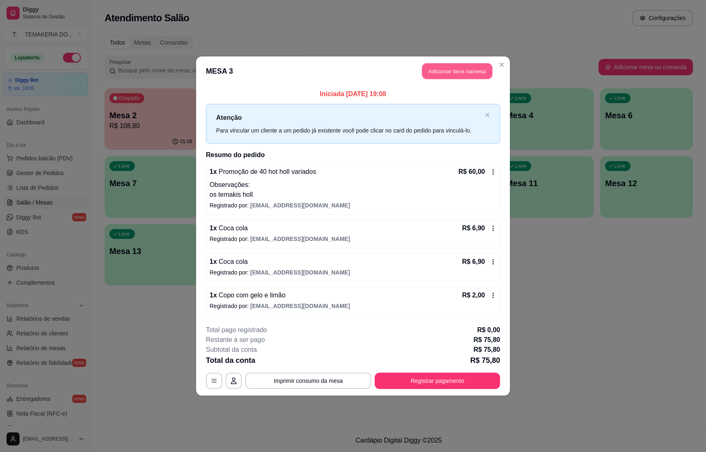
click at [439, 67] on button "Adicionar itens na mesa" at bounding box center [457, 71] width 70 height 16
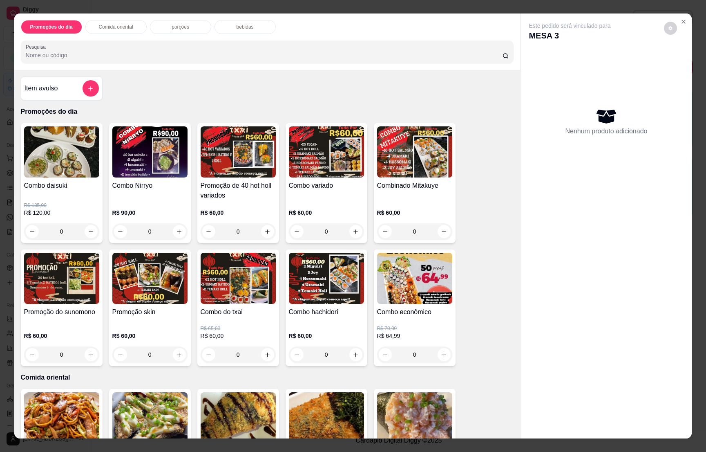
click at [237, 26] on p "bebidas" at bounding box center [245, 27] width 17 height 7
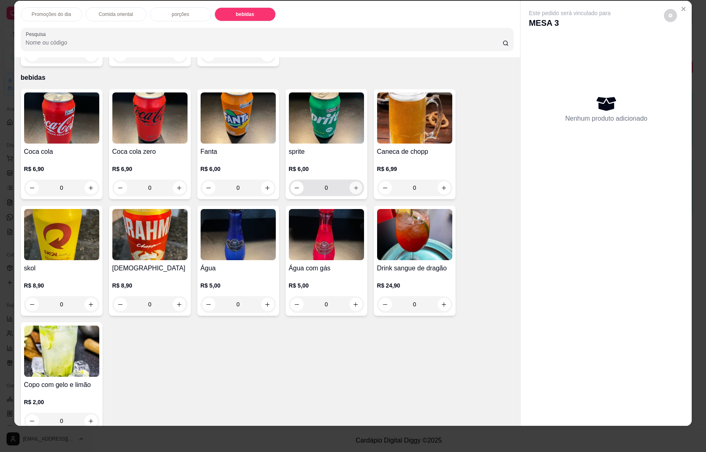
click at [349, 181] on button "increase-product-quantity" at bounding box center [355, 187] width 13 height 13
type input "1"
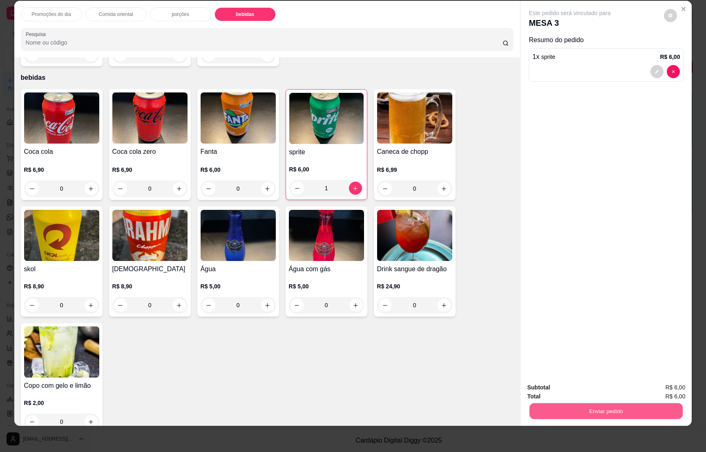
click at [594, 408] on button "Enviar pedido" at bounding box center [606, 410] width 153 height 16
click at [589, 384] on button "Não registrar e enviar pedido" at bounding box center [577, 391] width 85 height 16
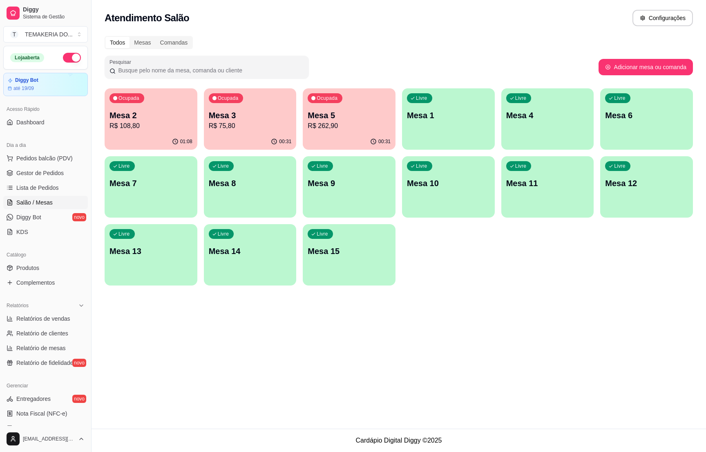
click at [162, 132] on div "Ocupada Mesa 2 R$ 108,80" at bounding box center [151, 110] width 93 height 45
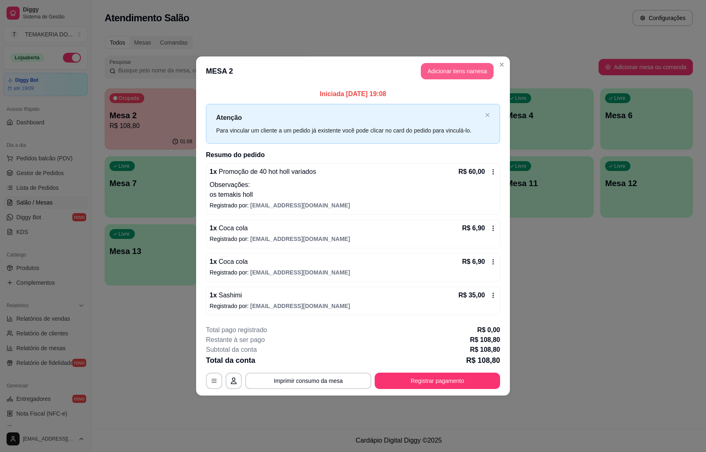
click at [445, 70] on button "Adicionar itens na mesa" at bounding box center [457, 71] width 73 height 16
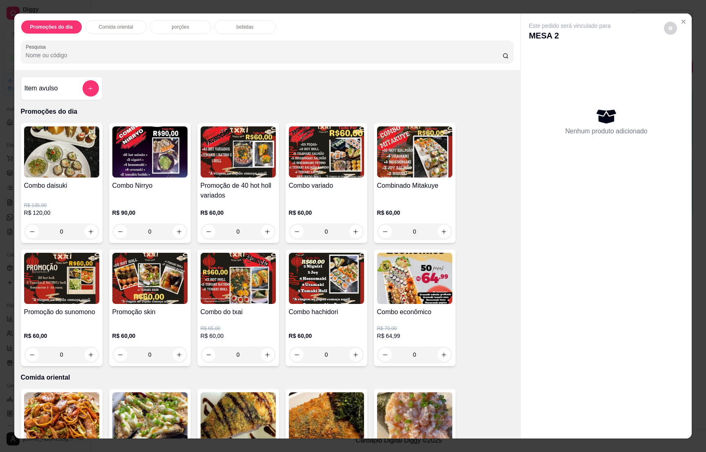
click at [238, 27] on p "bebidas" at bounding box center [245, 27] width 17 height 7
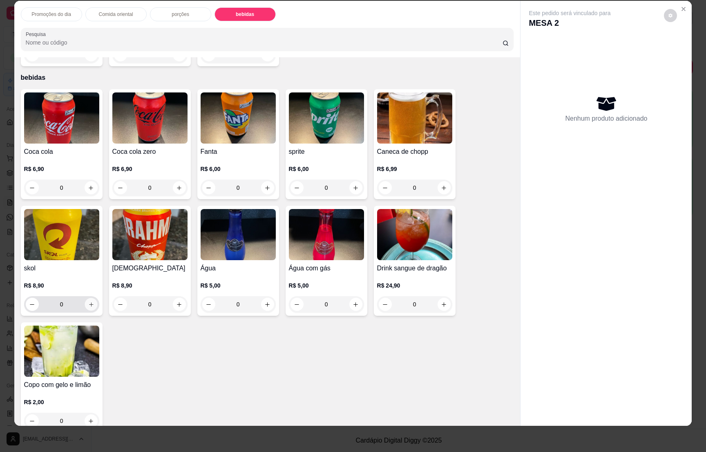
click at [88, 301] on icon "increase-product-quantity" at bounding box center [91, 304] width 6 height 6
type input "1"
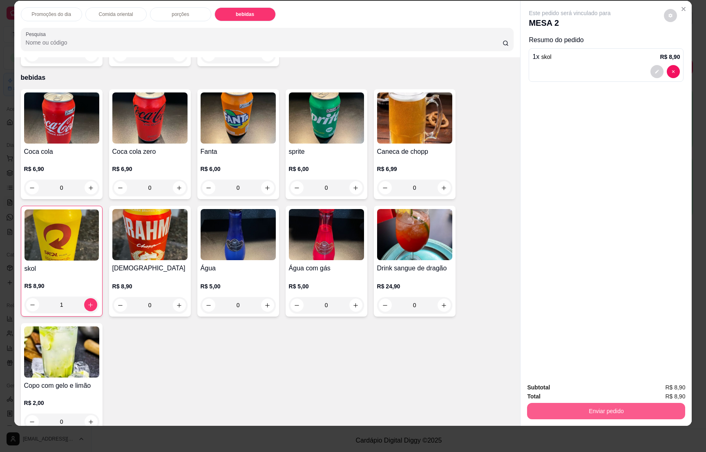
click at [564, 409] on button "Enviar pedido" at bounding box center [606, 410] width 158 height 16
click at [569, 389] on button "Não registrar e enviar pedido" at bounding box center [577, 391] width 85 height 16
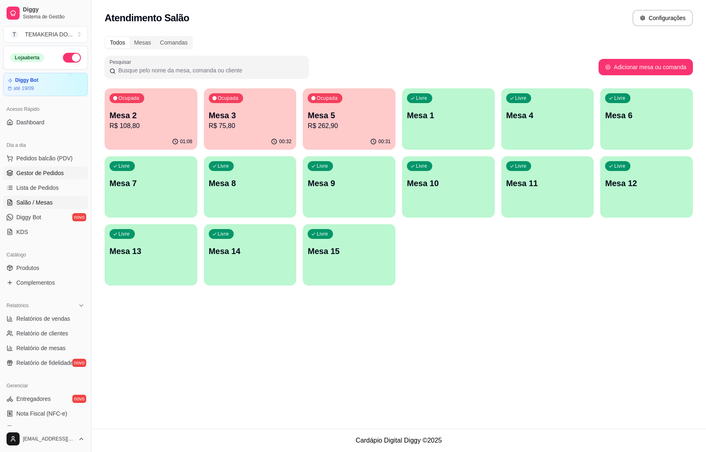
click at [17, 174] on span "Gestor de Pedidos" at bounding box center [39, 173] width 47 height 8
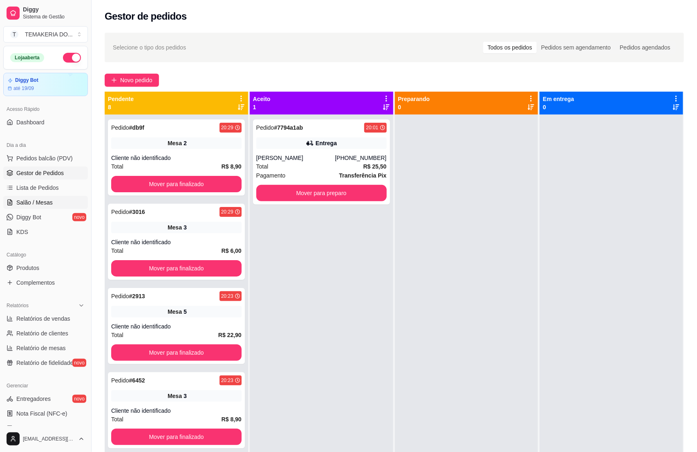
click at [10, 201] on icon at bounding box center [10, 202] width 7 height 7
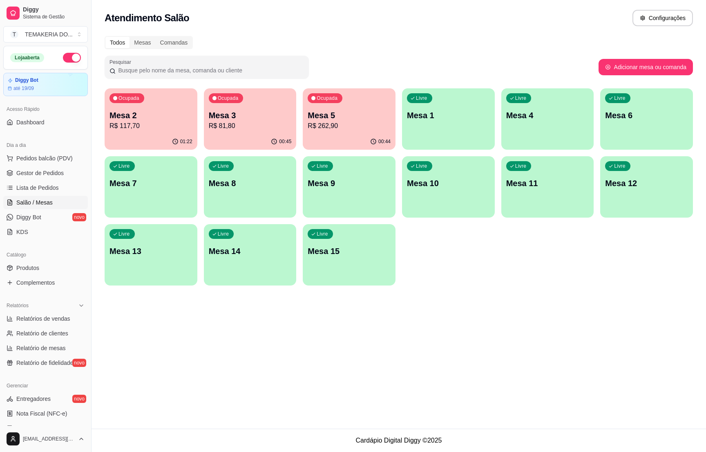
click at [170, 126] on p "R$ 117,70" at bounding box center [151, 126] width 83 height 10
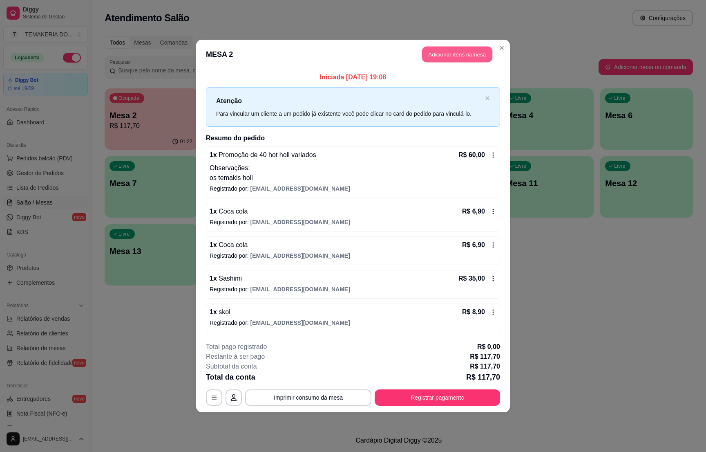
click at [445, 51] on button "Adicionar itens na mesa" at bounding box center [457, 55] width 70 height 16
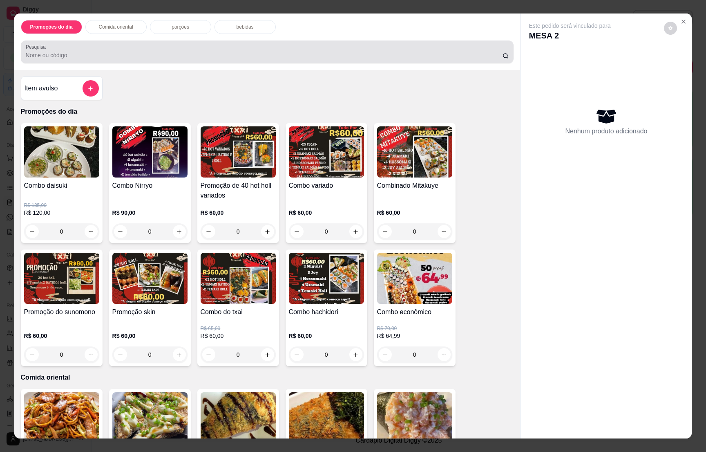
click at [239, 30] on p "bebidas" at bounding box center [245, 27] width 17 height 7
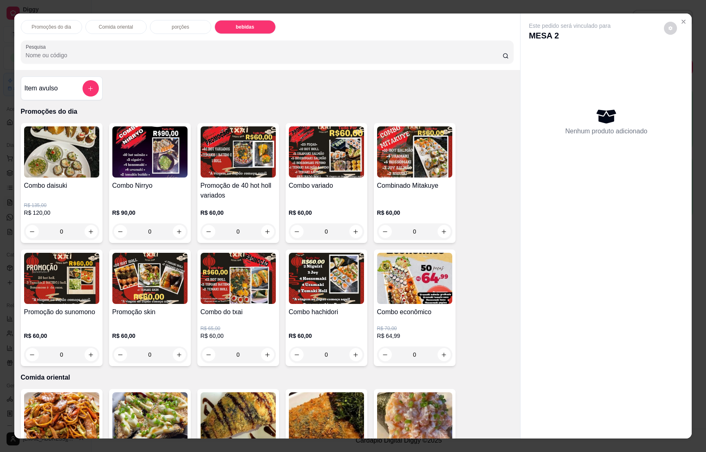
scroll to position [13, 0]
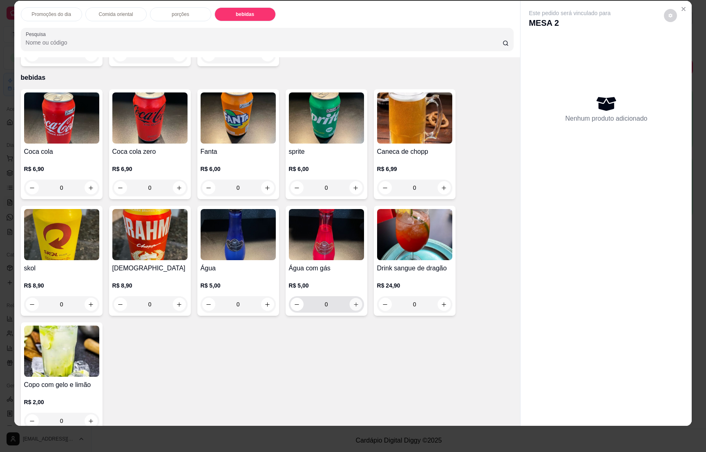
click at [351, 298] on button "increase-product-quantity" at bounding box center [355, 304] width 13 height 13
type input "1"
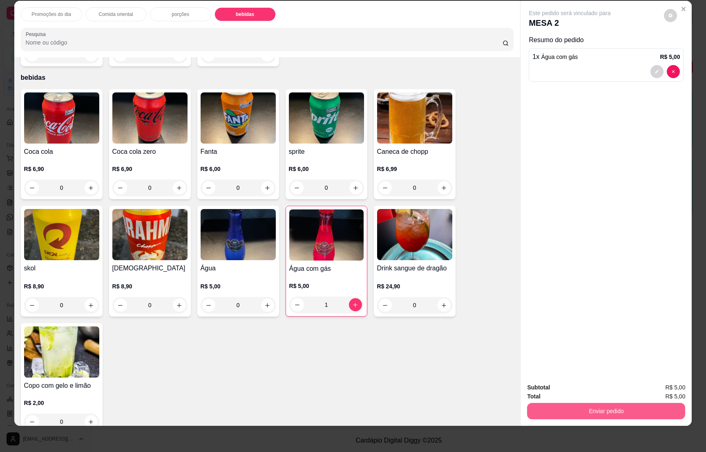
click at [575, 411] on button "Enviar pedido" at bounding box center [606, 410] width 158 height 16
click at [574, 391] on button "Não registrar e enviar pedido" at bounding box center [577, 391] width 85 height 16
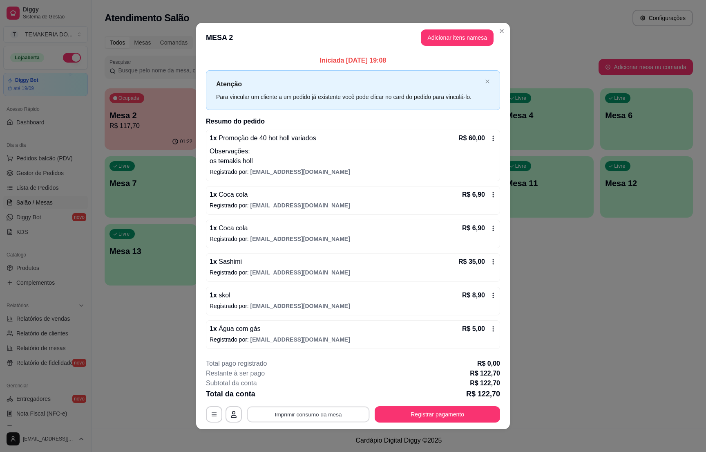
click at [284, 412] on button "Imprimir consumo da mesa" at bounding box center [308, 414] width 123 height 16
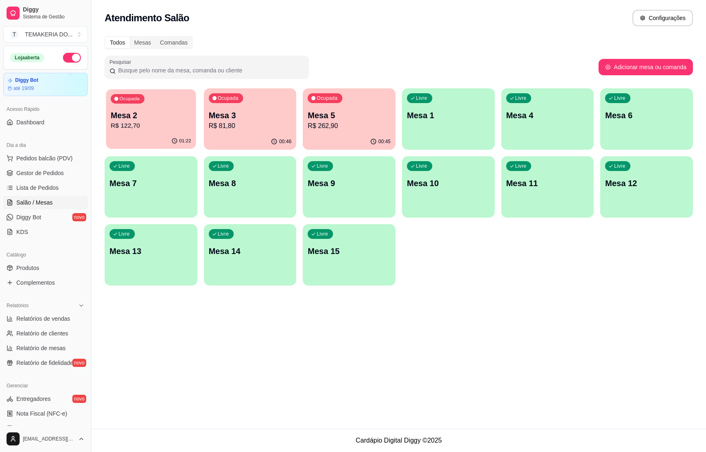
click at [173, 134] on div "01:22" at bounding box center [151, 141] width 90 height 16
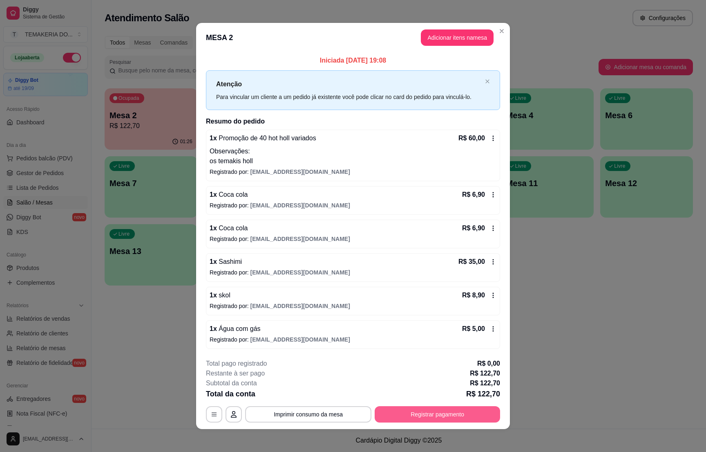
click at [411, 411] on button "Registrar pagamento" at bounding box center [437, 414] width 125 height 16
click at [333, 188] on div "Crédito" at bounding box center [353, 185] width 58 height 48
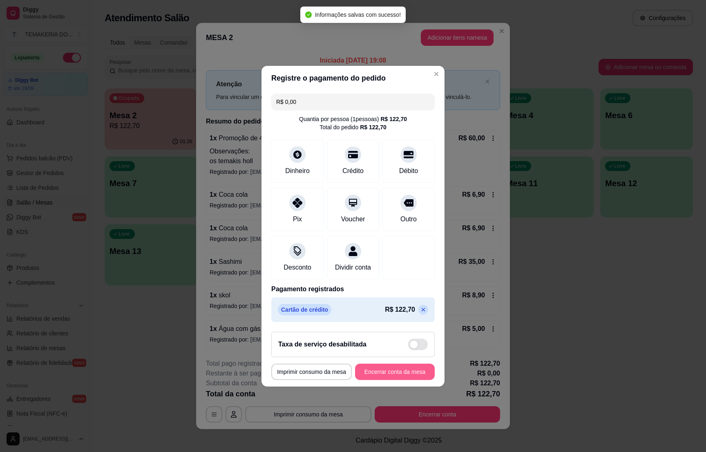
click at [373, 376] on button "Encerrar conta da mesa" at bounding box center [395, 371] width 80 height 16
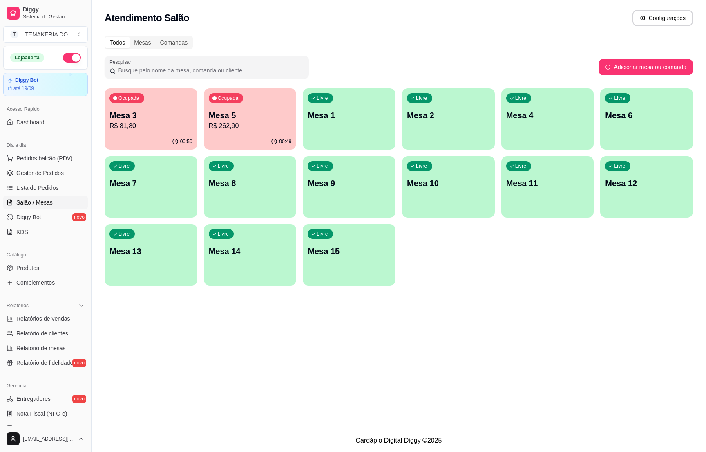
click at [624, 129] on div "Livre Mesa 6" at bounding box center [646, 113] width 93 height 51
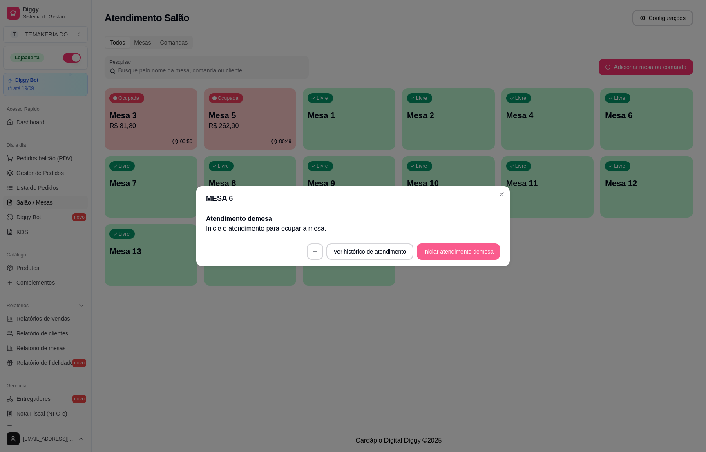
click at [437, 256] on button "Iniciar atendimento de mesa" at bounding box center [458, 251] width 83 height 16
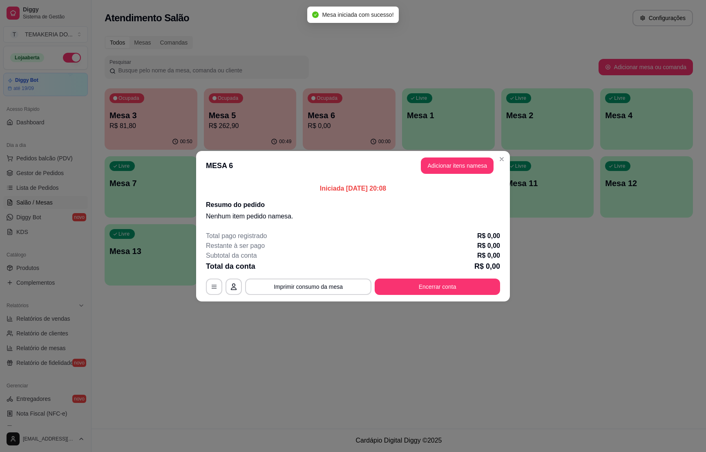
click at [442, 177] on header "MESA 6 Adicionar itens na mesa" at bounding box center [353, 165] width 314 height 29
click at [443, 167] on button "Adicionar itens na mesa" at bounding box center [457, 165] width 73 height 16
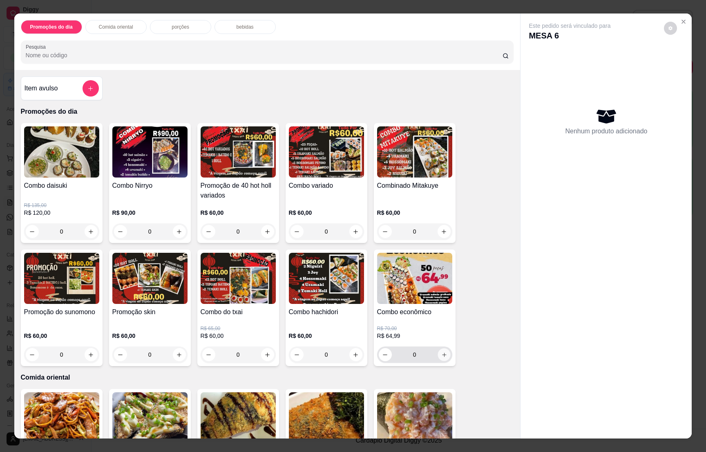
click at [441, 352] on icon "increase-product-quantity" at bounding box center [444, 354] width 6 height 6
type input "1"
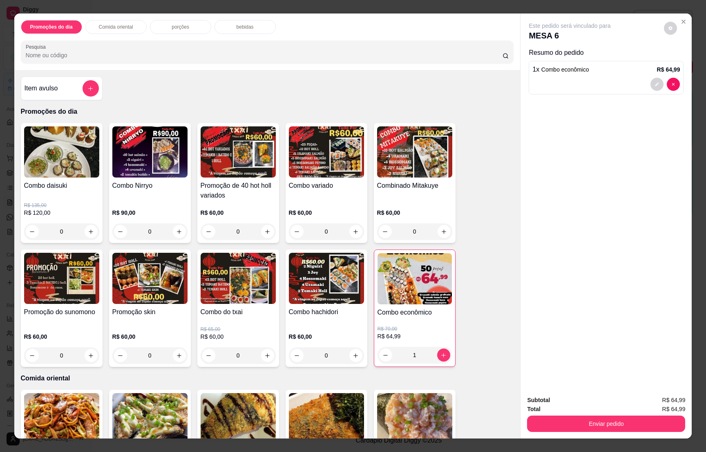
click at [181, 28] on p "porções" at bounding box center [181, 27] width 18 height 7
type input "1"
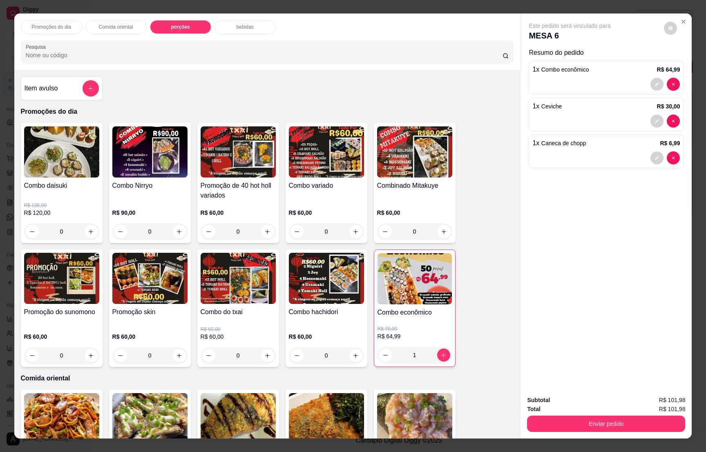
type input "2"
click at [580, 413] on div "Enviar pedido" at bounding box center [606, 422] width 158 height 18
click at [586, 415] on button "Enviar pedido" at bounding box center [606, 423] width 153 height 16
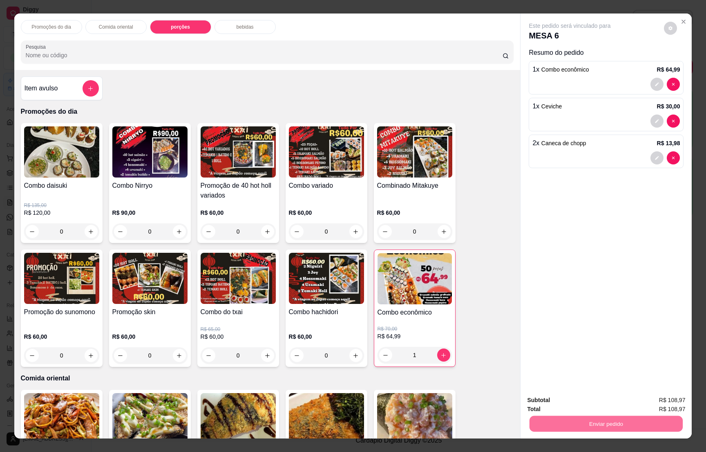
click at [577, 390] on button "Não registrar e enviar pedido" at bounding box center [577, 391] width 85 height 16
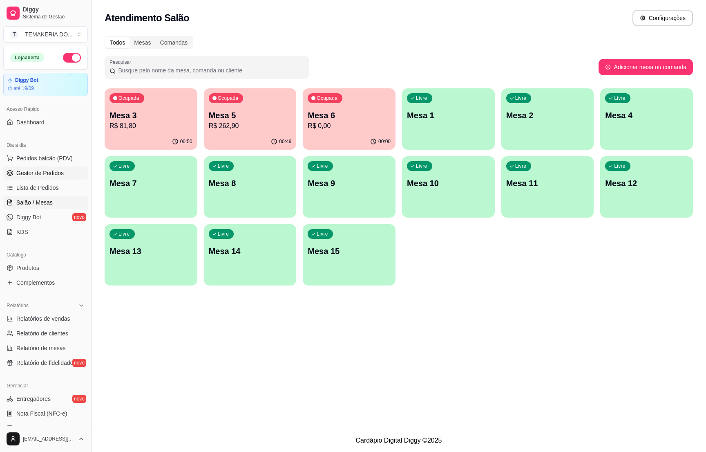
click at [48, 173] on span "Gestor de Pedidos" at bounding box center [39, 173] width 47 height 8
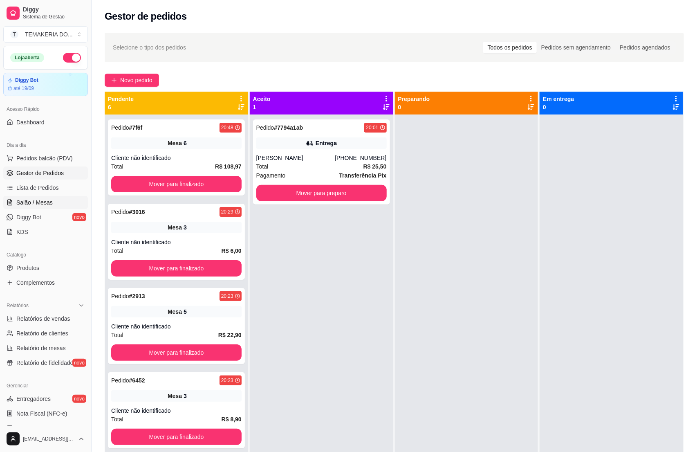
click at [36, 200] on span "Salão / Mesas" at bounding box center [34, 202] width 36 height 8
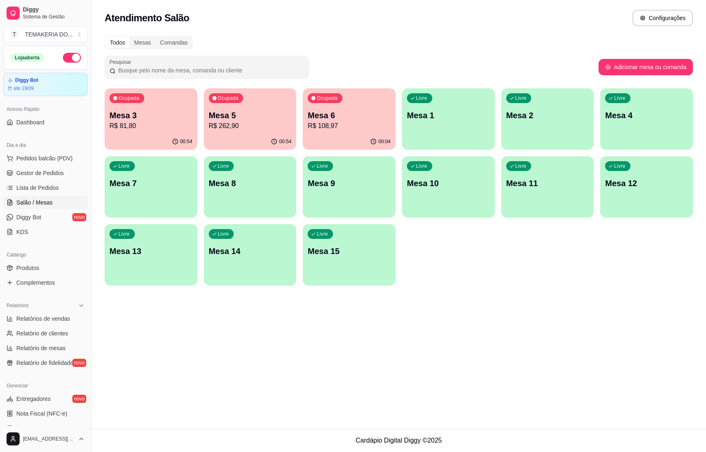
click at [140, 124] on p "R$ 81,80" at bounding box center [151, 126] width 83 height 10
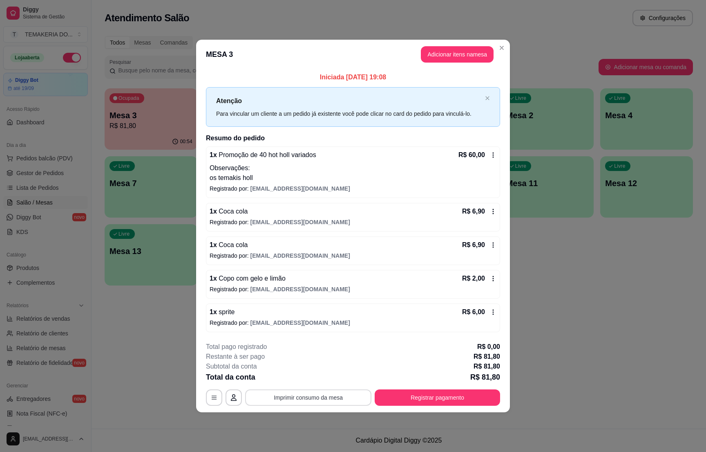
click at [313, 396] on button "Imprimir consumo da mesa" at bounding box center [308, 397] width 126 height 16
click at [430, 397] on button "Registrar pagamento" at bounding box center [437, 397] width 125 height 16
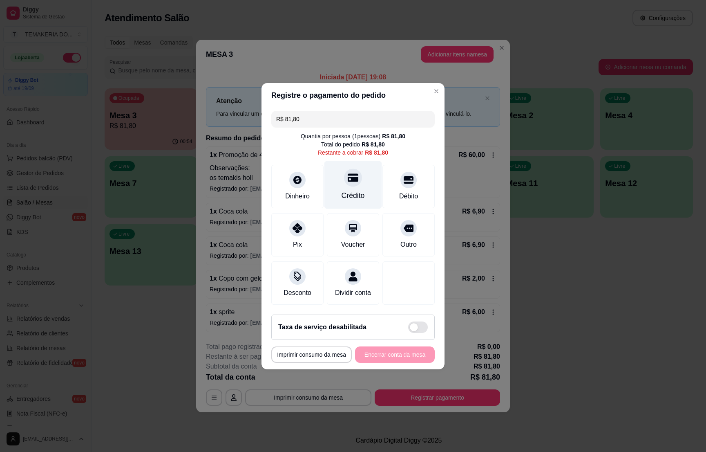
click at [348, 176] on icon at bounding box center [353, 177] width 11 height 11
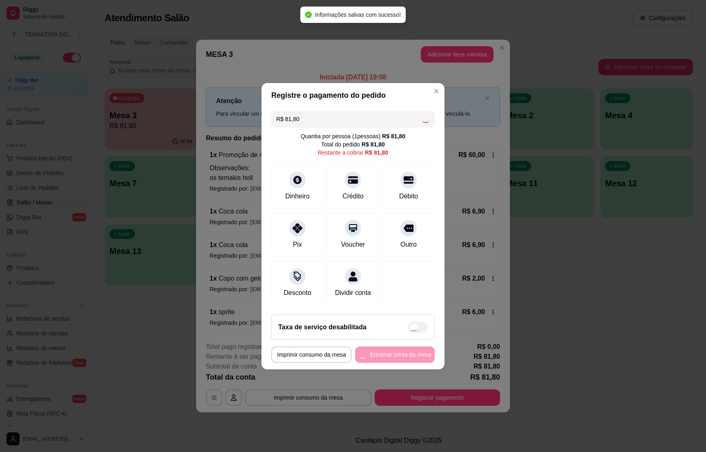
type input "R$ 0,00"
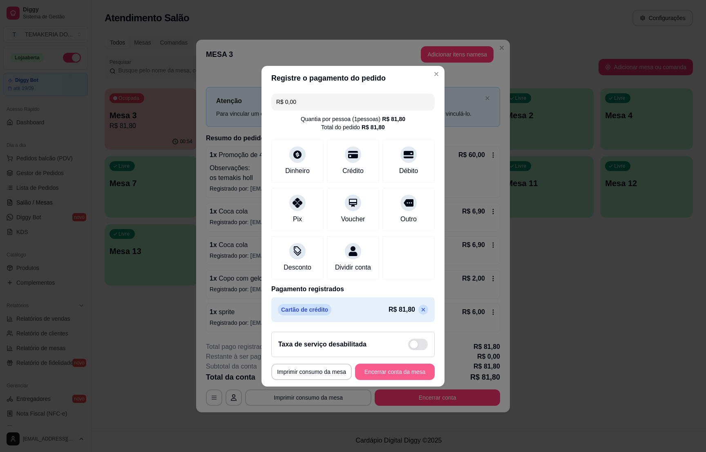
click at [380, 380] on button "Encerrar conta da mesa" at bounding box center [395, 371] width 80 height 16
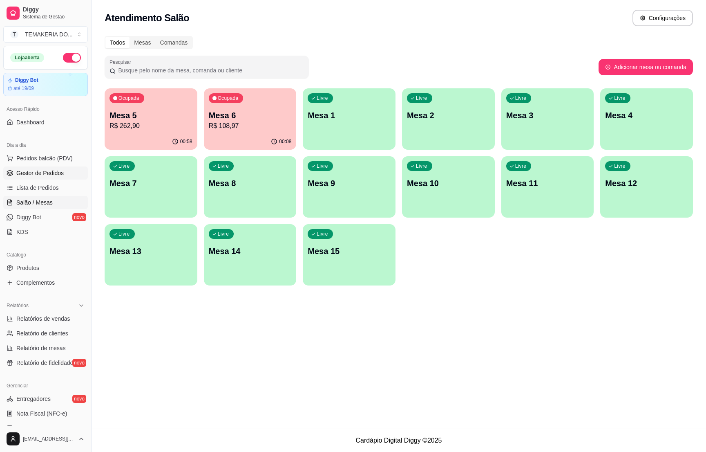
click at [43, 167] on link "Gestor de Pedidos" at bounding box center [45, 172] width 85 height 13
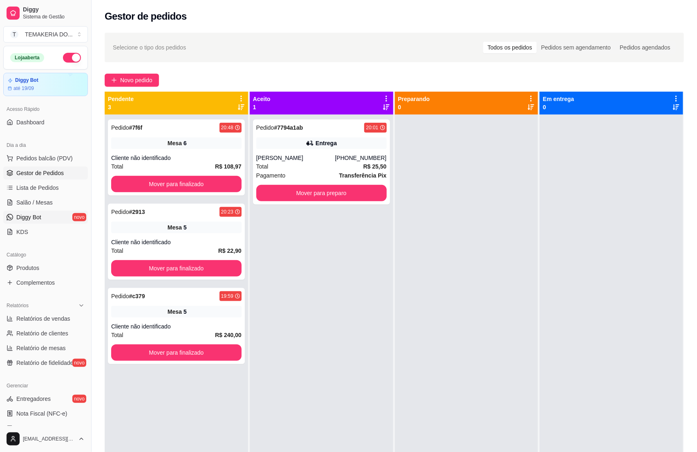
click at [19, 211] on link "Diggy Bot novo" at bounding box center [45, 216] width 85 height 13
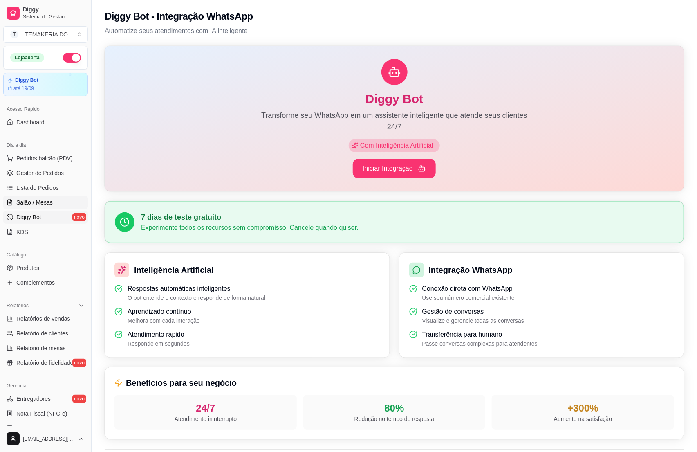
click at [24, 205] on span "Salão / Mesas" at bounding box center [34, 202] width 36 height 8
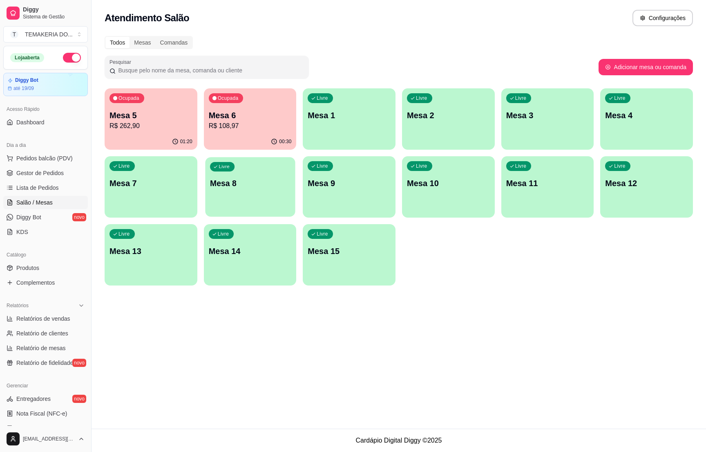
click at [253, 186] on p "Mesa 8" at bounding box center [250, 183] width 80 height 11
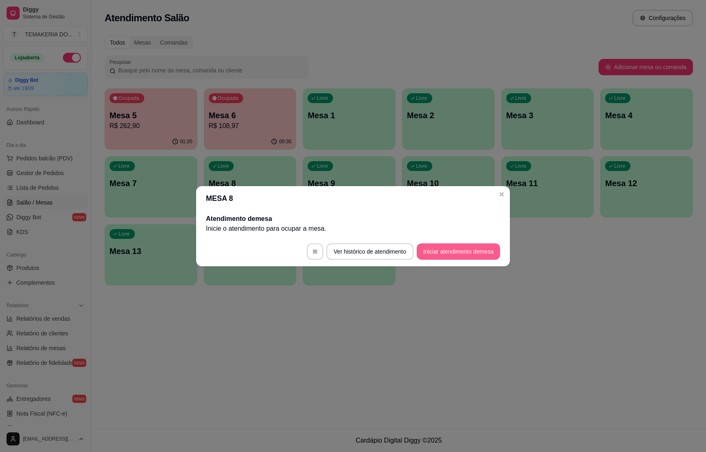
click at [437, 254] on button "Iniciar atendimento de mesa" at bounding box center [458, 251] width 83 height 16
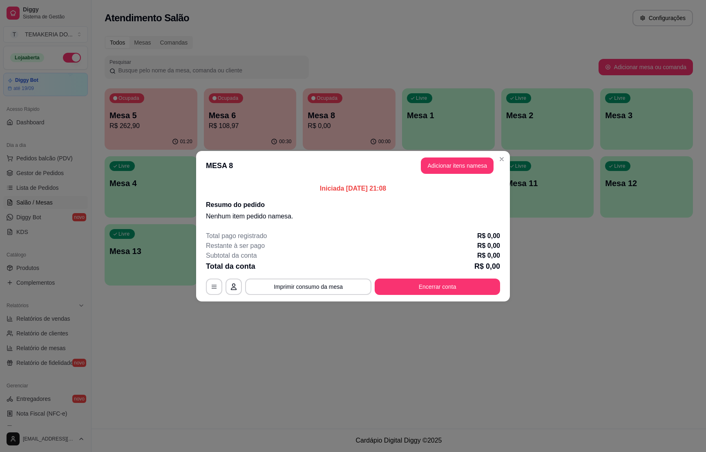
click at [463, 169] on button "Adicionar itens na mesa" at bounding box center [457, 165] width 73 height 16
click at [75, 87] on div "Item avulso" at bounding box center [62, 88] width 74 height 16
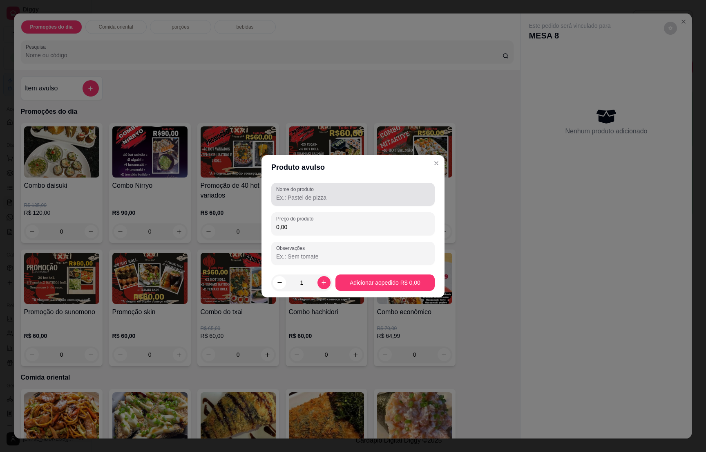
click at [312, 192] on div "Nome do produto" at bounding box center [352, 194] width 163 height 23
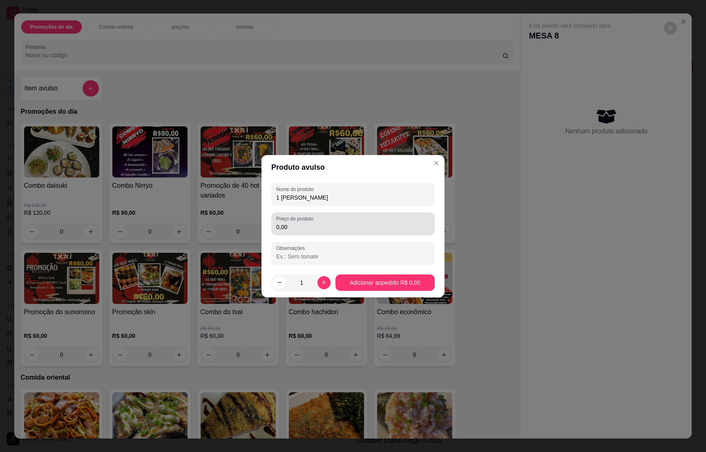
type input "1 [PERSON_NAME]"
click at [288, 224] on input "0,00" at bounding box center [353, 227] width 154 height 8
type input "190,00"
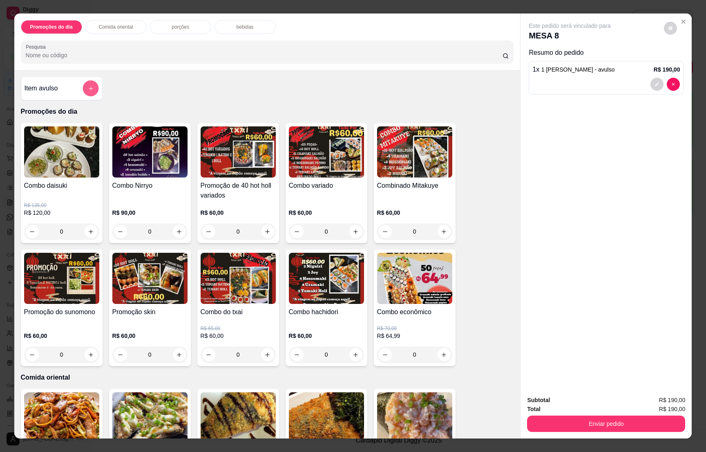
click at [87, 86] on icon "add-separate-item" at bounding box center [90, 88] width 6 height 6
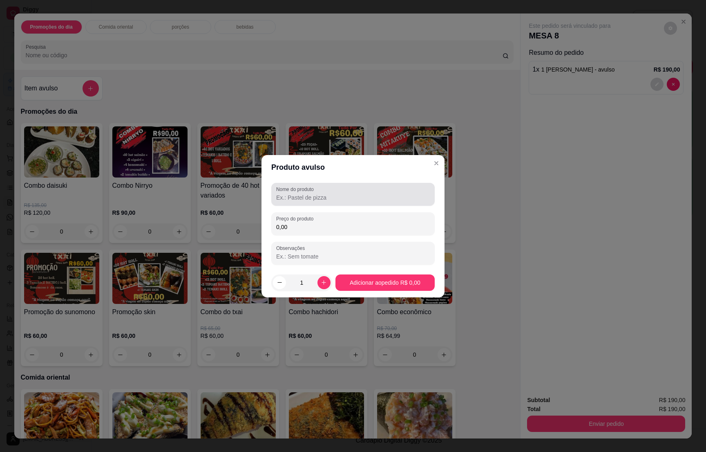
click at [293, 194] on input "Nome do produto" at bounding box center [353, 197] width 154 height 8
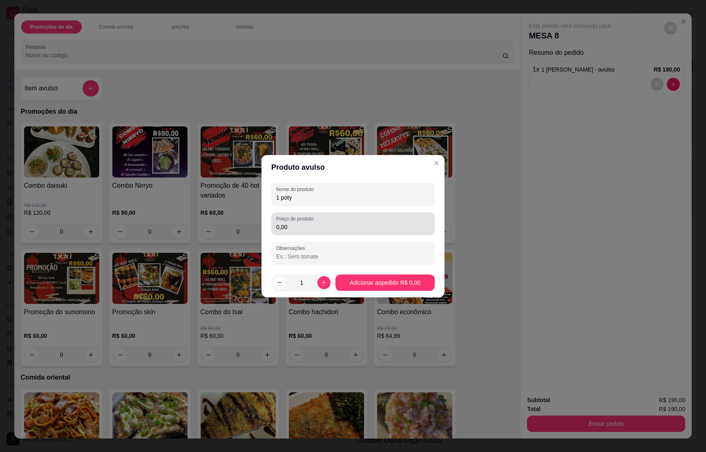
type input "1 poty"
click at [309, 224] on input "0,00" at bounding box center [353, 227] width 154 height 8
type input "6,00"
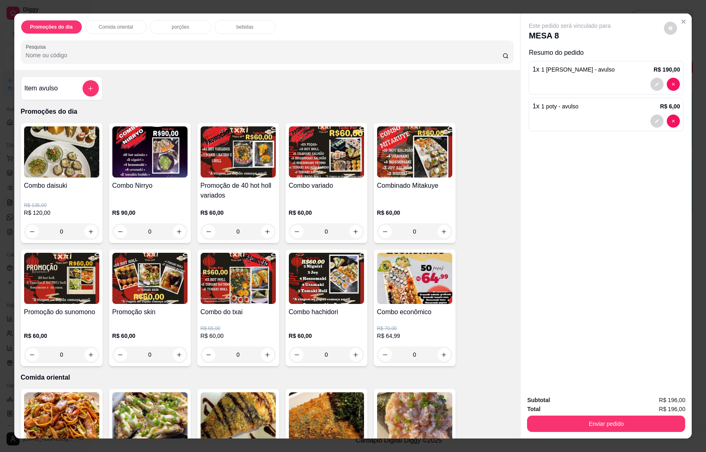
click at [237, 20] on div "bebidas" at bounding box center [245, 27] width 61 height 14
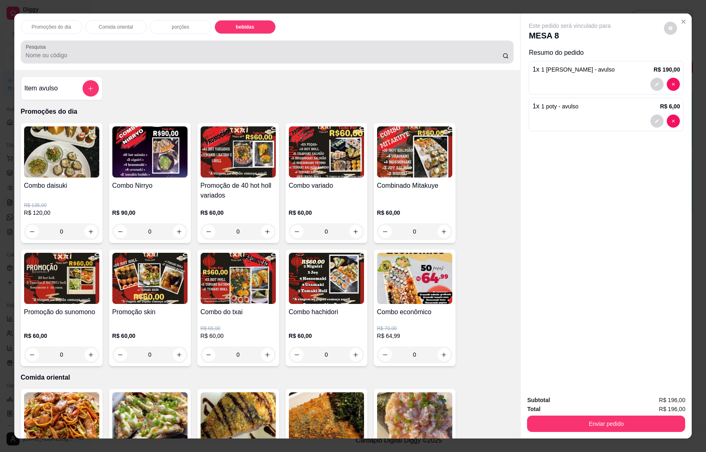
scroll to position [13, 0]
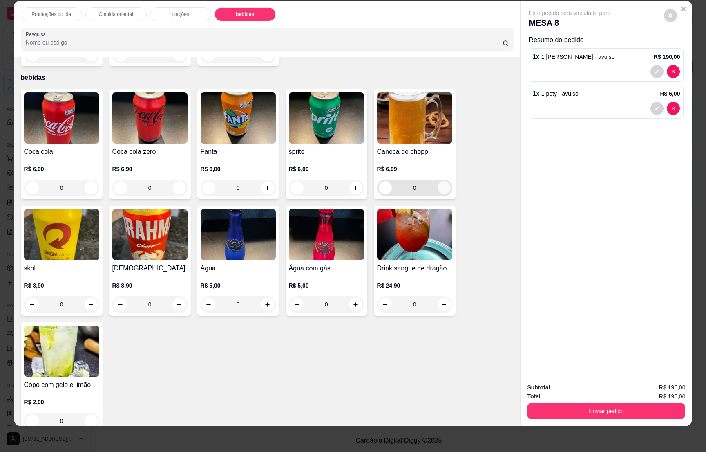
click at [441, 185] on icon "increase-product-quantity" at bounding box center [444, 188] width 6 height 6
type input "1"
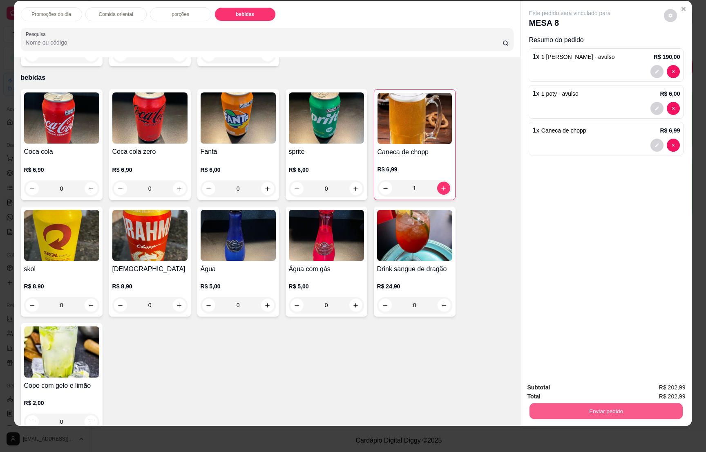
click at [593, 406] on button "Enviar pedido" at bounding box center [606, 410] width 153 height 16
click at [577, 388] on button "Não registrar e enviar pedido" at bounding box center [577, 391] width 85 height 16
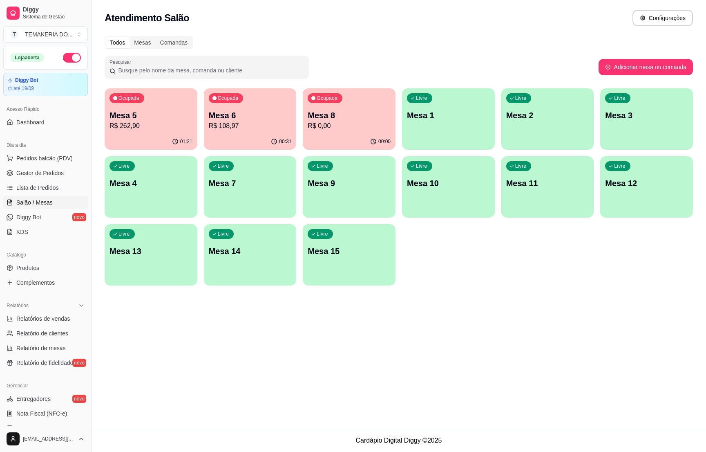
click at [224, 124] on p "R$ 108,97" at bounding box center [250, 126] width 83 height 10
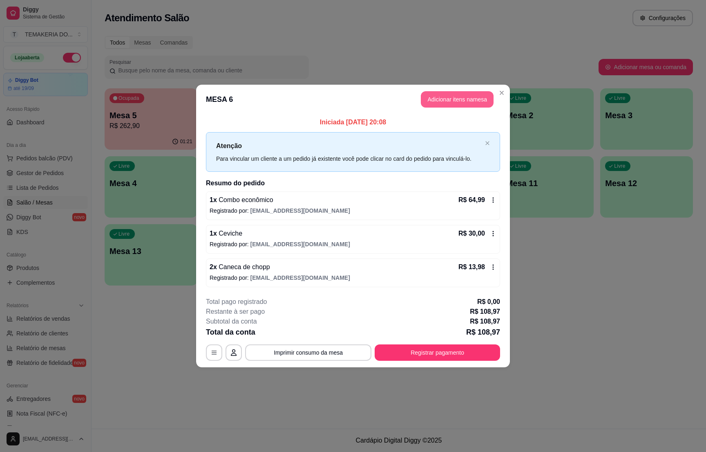
click at [427, 96] on button "Adicionar itens na mesa" at bounding box center [457, 99] width 73 height 16
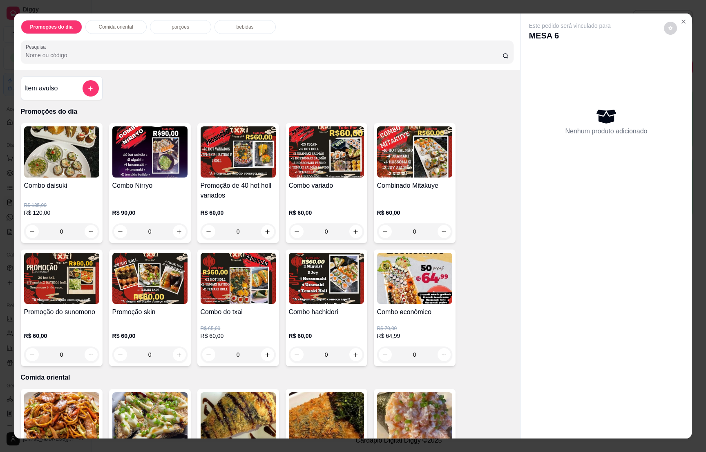
click at [238, 31] on div "bebidas" at bounding box center [245, 27] width 61 height 14
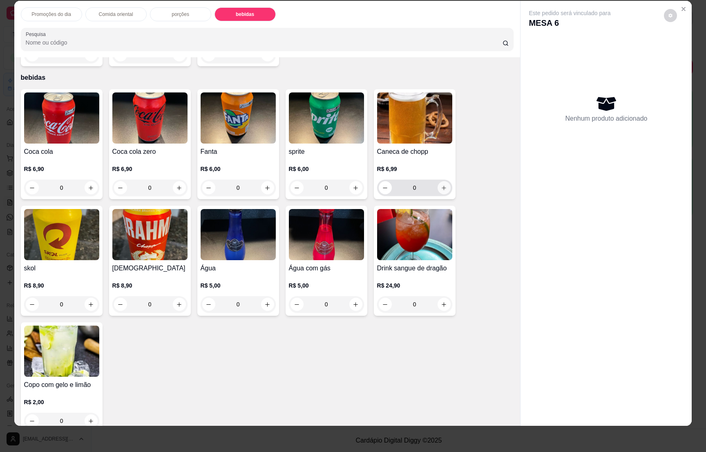
click at [441, 185] on icon "increase-product-quantity" at bounding box center [444, 188] width 6 height 6
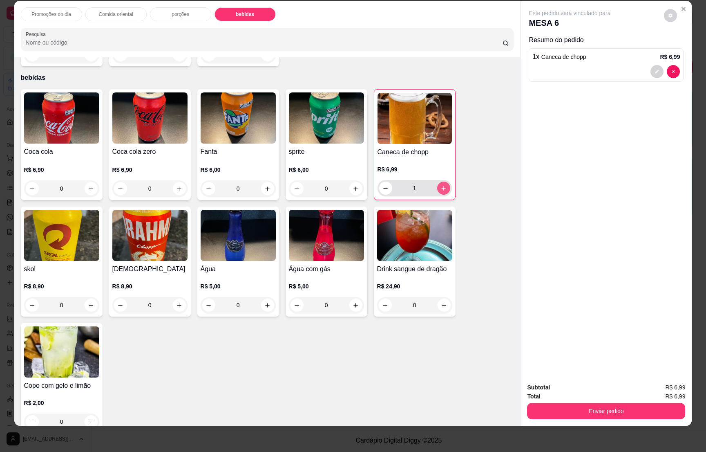
click at [441, 185] on icon "increase-product-quantity" at bounding box center [444, 188] width 6 height 6
type input "2"
click at [601, 410] on button "Enviar pedido" at bounding box center [606, 410] width 158 height 16
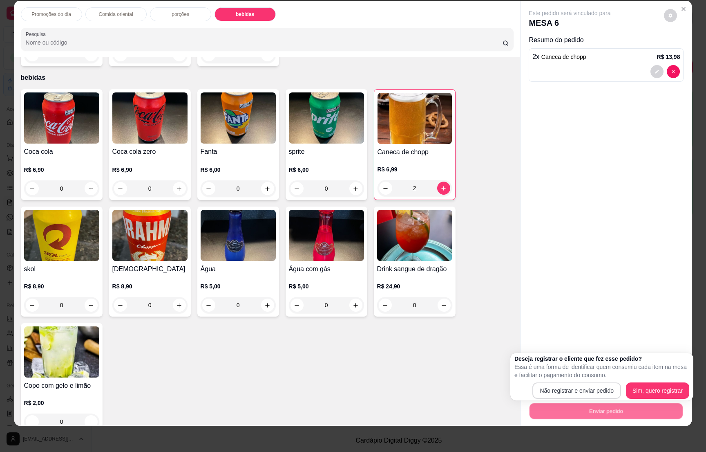
click at [582, 379] on div "Deseja registrar o cliente que fez esse pedido? Essa é uma forma de identificar…" at bounding box center [601, 376] width 175 height 44
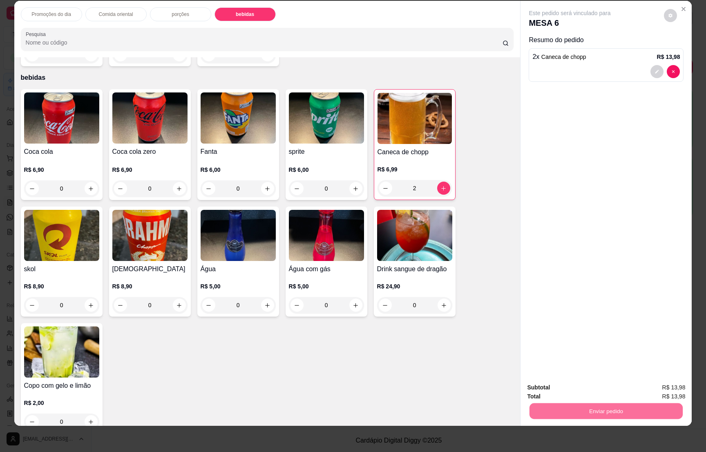
click at [581, 386] on button "Não registrar e enviar pedido" at bounding box center [577, 391] width 85 height 16
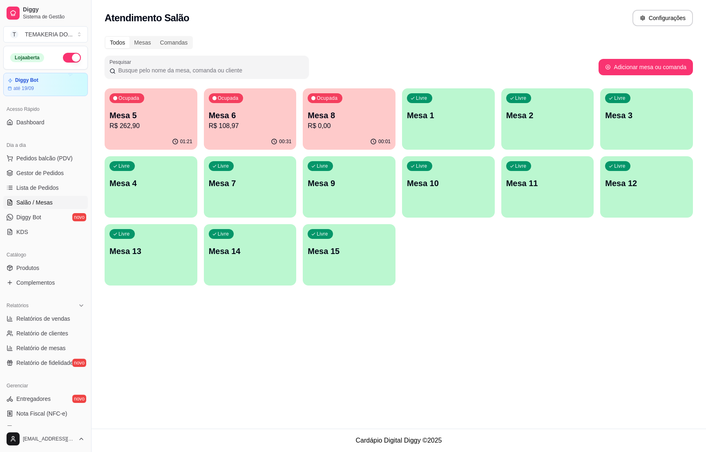
click at [329, 119] on p "Mesa 8" at bounding box center [349, 115] width 83 height 11
click at [326, 135] on div "00:01" at bounding box center [349, 142] width 93 height 16
click at [146, 111] on p "Mesa 5" at bounding box center [151, 115] width 83 height 11
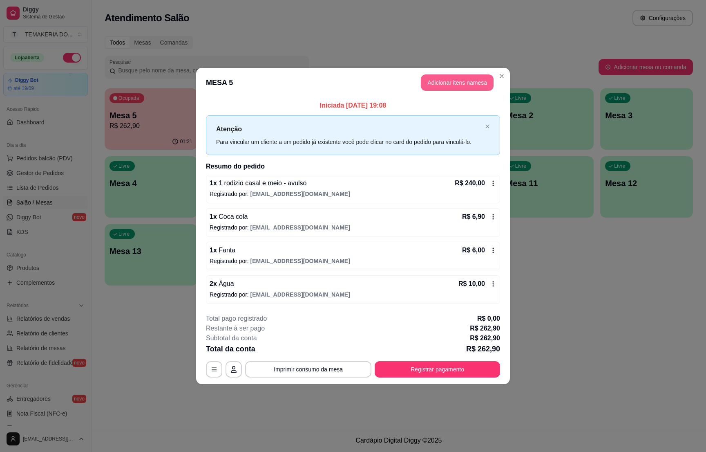
click at [432, 85] on button "Adicionar itens na mesa" at bounding box center [457, 82] width 73 height 16
click at [228, 26] on div "bebidas" at bounding box center [245, 27] width 61 height 14
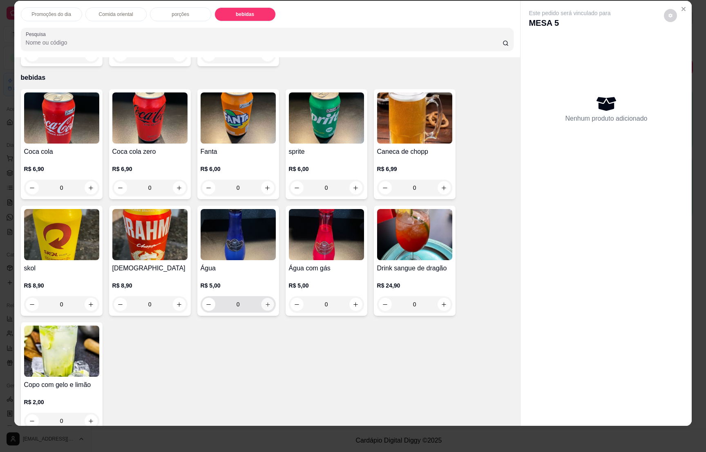
click at [264, 301] on icon "increase-product-quantity" at bounding box center [267, 304] width 6 height 6
type input "1"
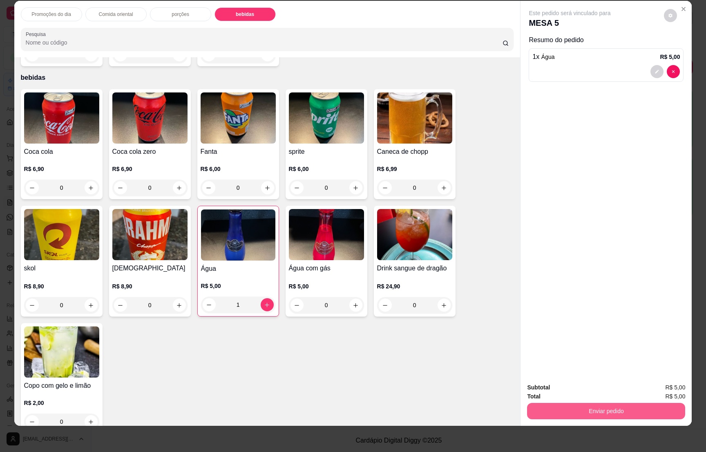
click at [606, 414] on button "Enviar pedido" at bounding box center [606, 410] width 158 height 16
click at [593, 388] on button "Não registrar e enviar pedido" at bounding box center [577, 391] width 85 height 16
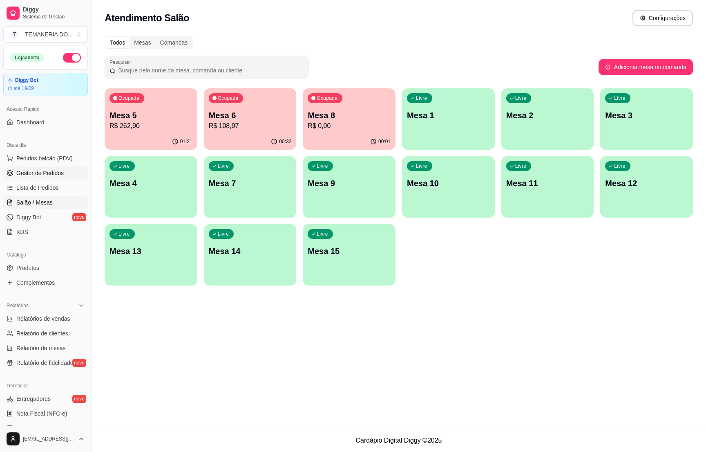
click at [56, 170] on span "Gestor de Pedidos" at bounding box center [39, 173] width 47 height 8
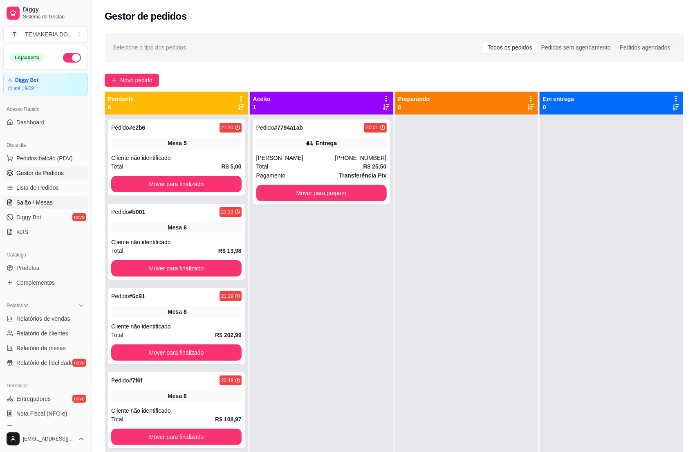
click at [19, 206] on span "Salão / Mesas" at bounding box center [34, 202] width 36 height 8
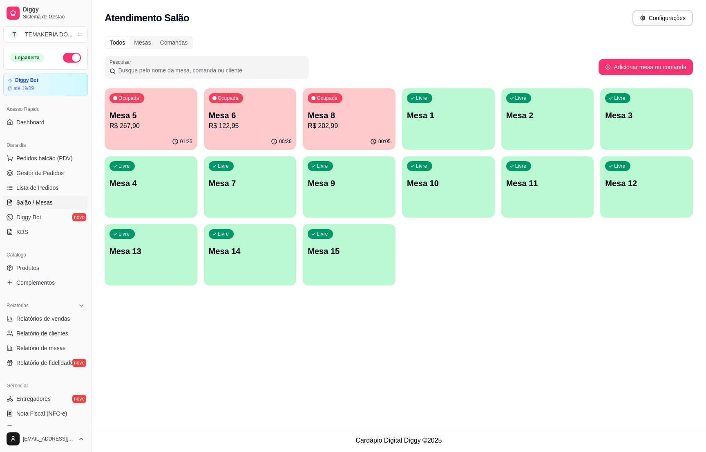
click at [181, 127] on p "R$ 267,90" at bounding box center [151, 126] width 83 height 10
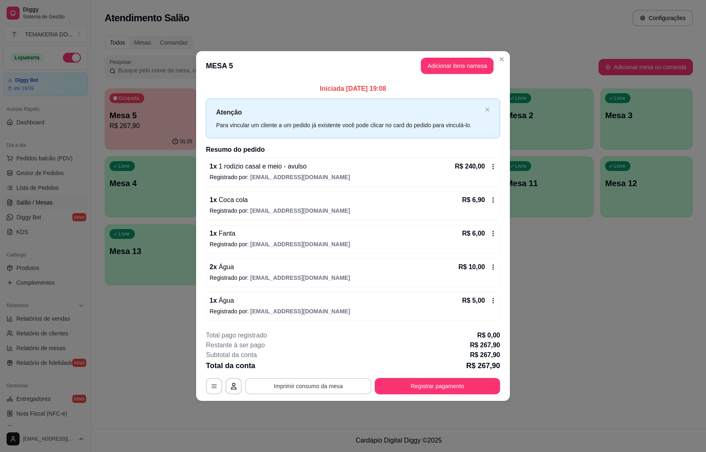
click at [325, 384] on button "Imprimir consumo da mesa" at bounding box center [308, 386] width 126 height 16
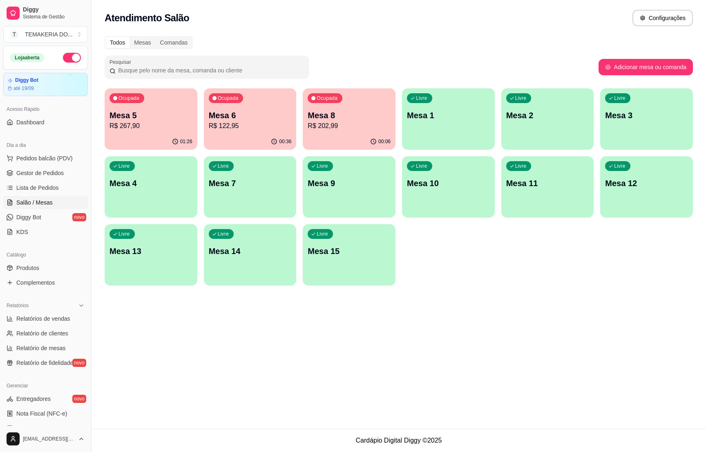
click at [128, 125] on p "R$ 267,90" at bounding box center [151, 126] width 83 height 10
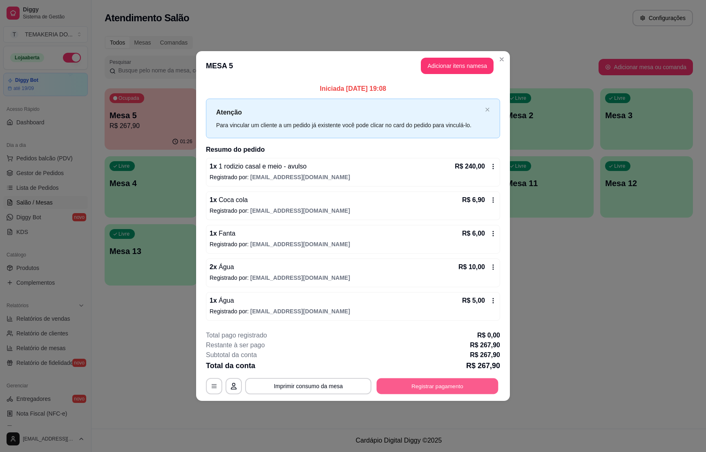
click at [442, 389] on button "Registrar pagamento" at bounding box center [438, 386] width 122 height 16
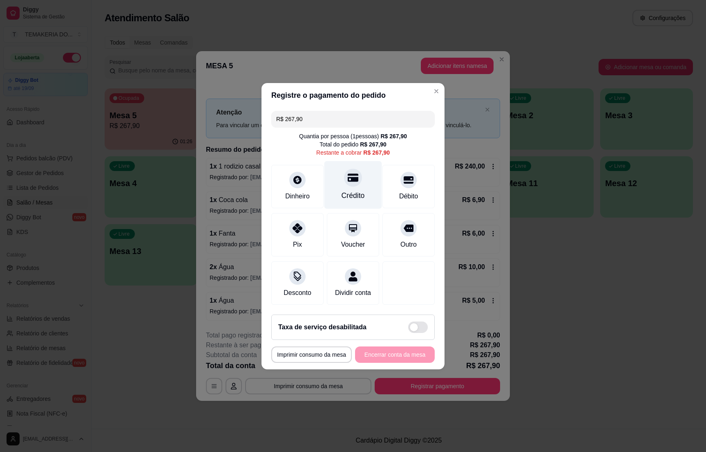
click at [344, 179] on div at bounding box center [353, 177] width 18 height 18
click at [356, 190] on div "Crédito" at bounding box center [353, 195] width 23 height 11
type input "R$ 0,00"
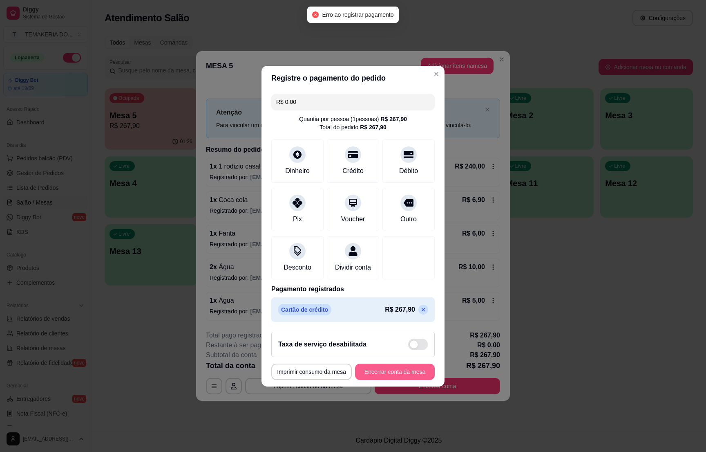
click at [386, 379] on button "Encerrar conta da mesa" at bounding box center [395, 371] width 80 height 16
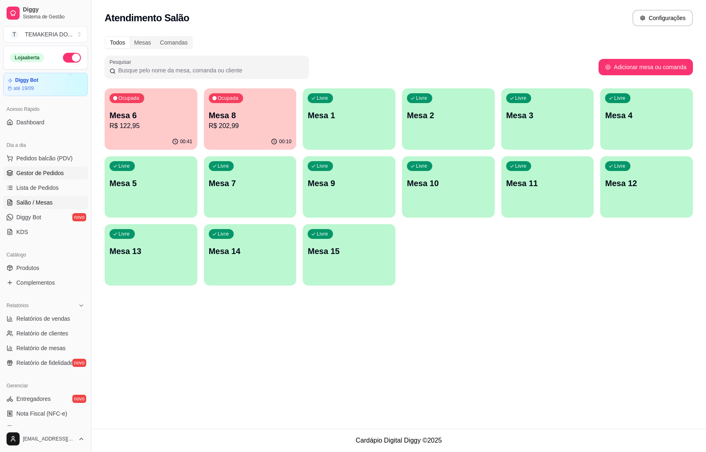
click at [48, 173] on span "Gestor de Pedidos" at bounding box center [39, 173] width 47 height 8
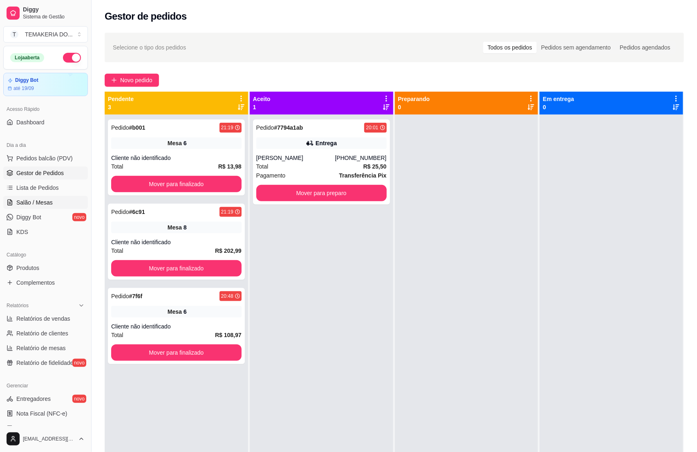
click at [29, 205] on span "Salão / Mesas" at bounding box center [34, 202] width 36 height 8
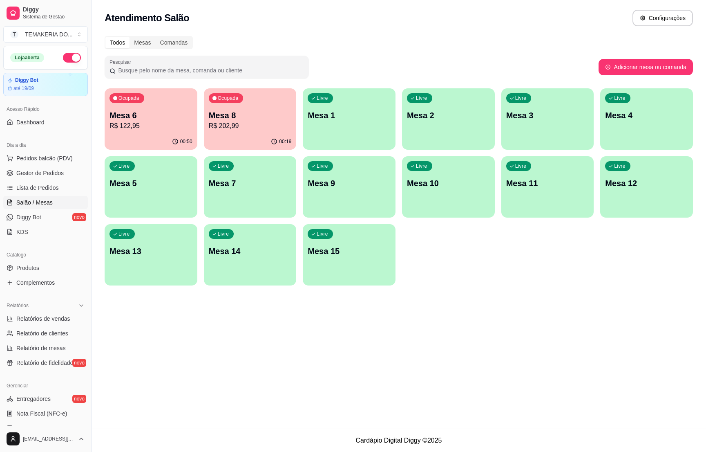
click at [158, 120] on p "Mesa 6" at bounding box center [151, 115] width 83 height 11
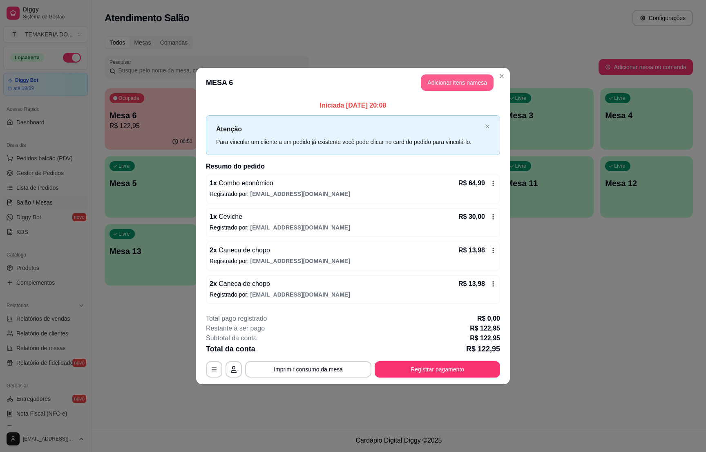
click at [431, 81] on button "Adicionar itens na mesa" at bounding box center [457, 82] width 73 height 16
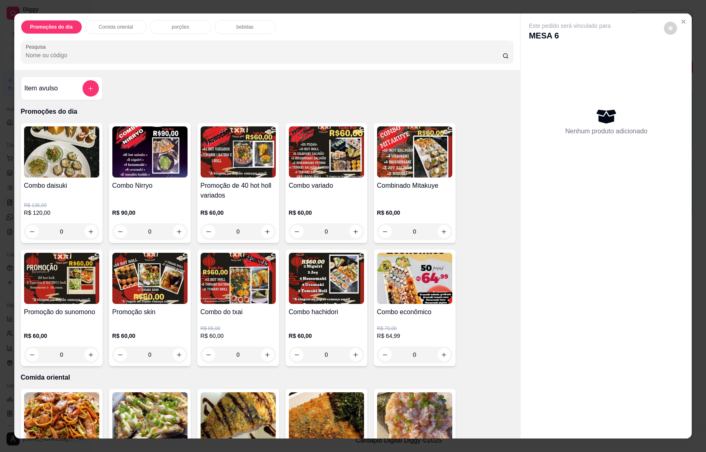
click at [237, 26] on p "bebidas" at bounding box center [245, 27] width 17 height 7
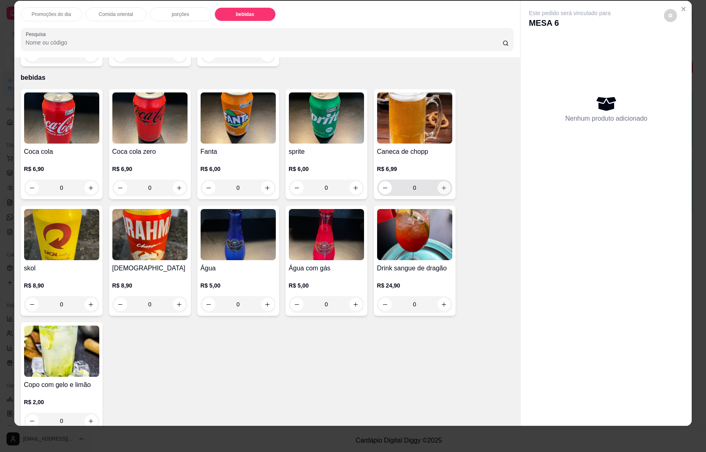
click at [441, 185] on icon "increase-product-quantity" at bounding box center [444, 188] width 6 height 6
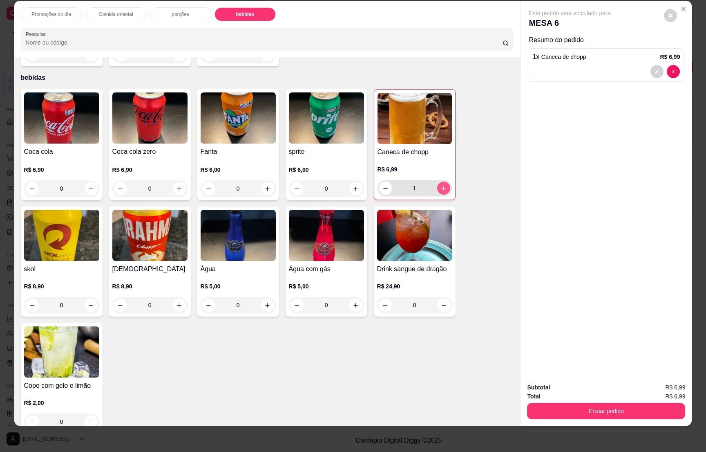
click at [441, 185] on icon "increase-product-quantity" at bounding box center [444, 188] width 6 height 6
type input "2"
click at [579, 406] on button "Enviar pedido" at bounding box center [606, 410] width 158 height 16
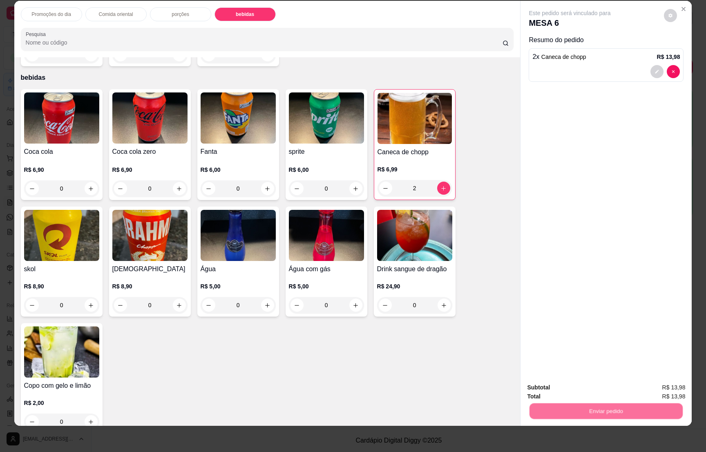
click at [581, 390] on button "Não registrar e enviar pedido" at bounding box center [577, 391] width 85 height 16
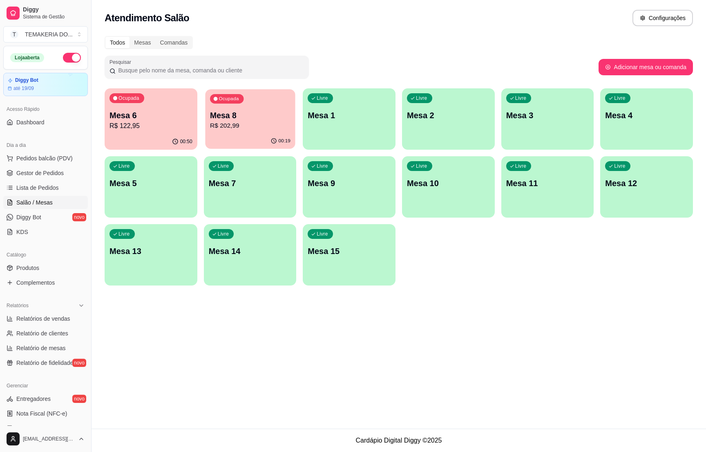
click at [250, 127] on p "R$ 202,99" at bounding box center [250, 125] width 80 height 9
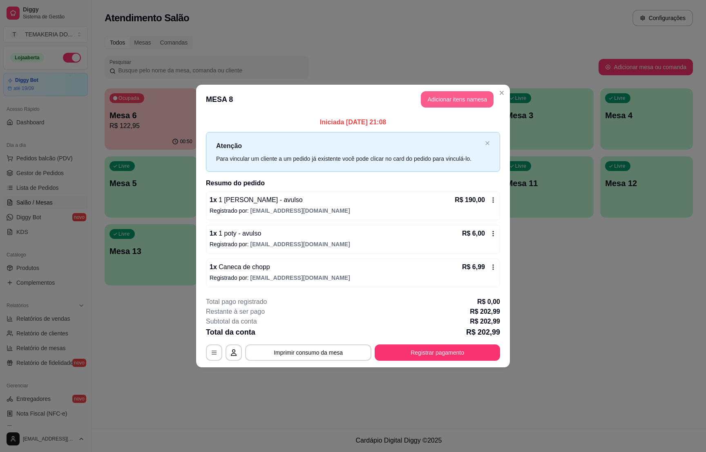
click at [438, 98] on button "Adicionar itens na mesa" at bounding box center [457, 99] width 73 height 16
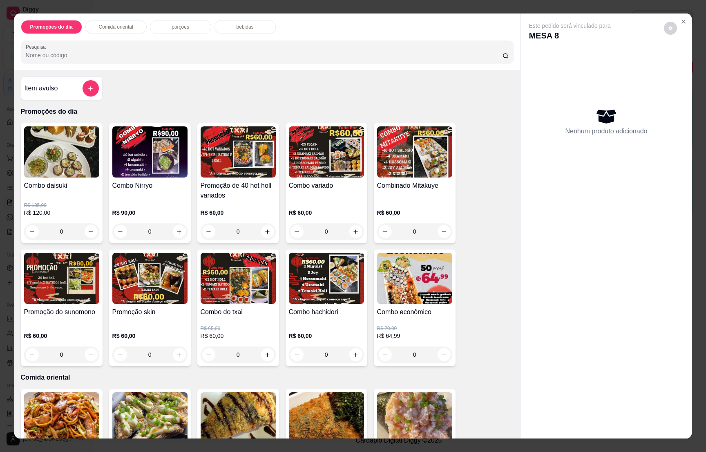
click at [241, 27] on p "bebidas" at bounding box center [245, 27] width 17 height 7
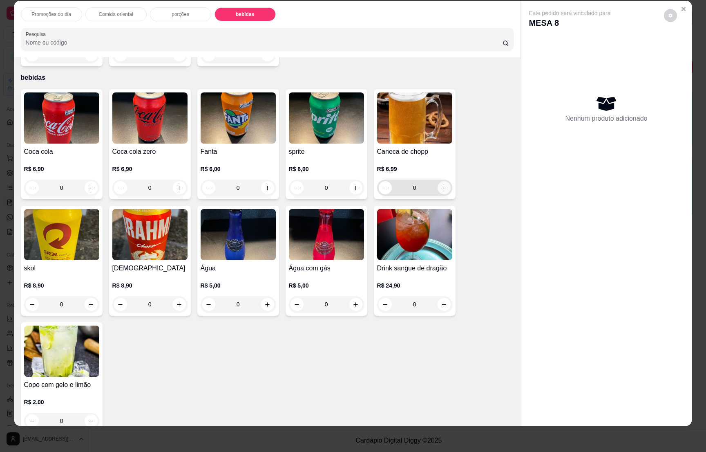
click at [441, 185] on icon "increase-product-quantity" at bounding box center [444, 188] width 6 height 6
type input "1"
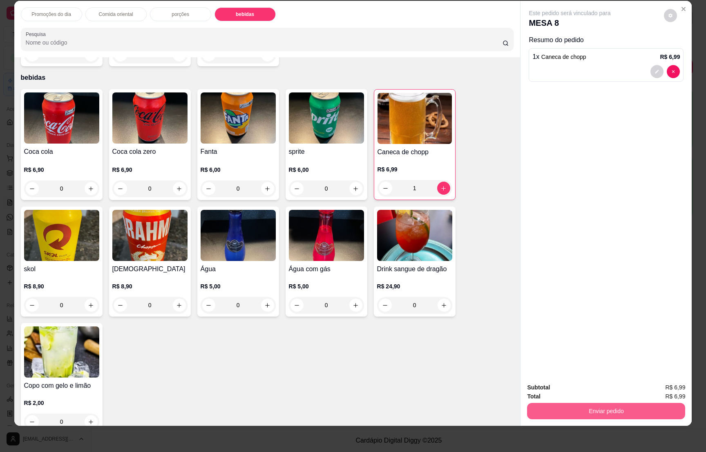
click at [602, 408] on button "Enviar pedido" at bounding box center [606, 410] width 158 height 16
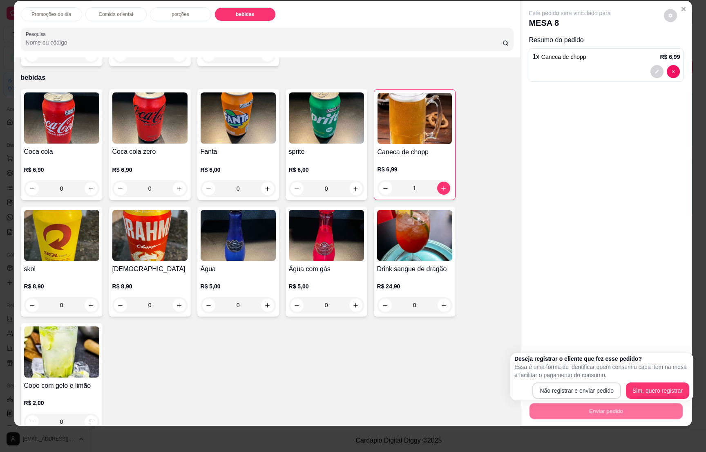
click at [586, 385] on button "Não registrar e enviar pedido" at bounding box center [576, 390] width 89 height 16
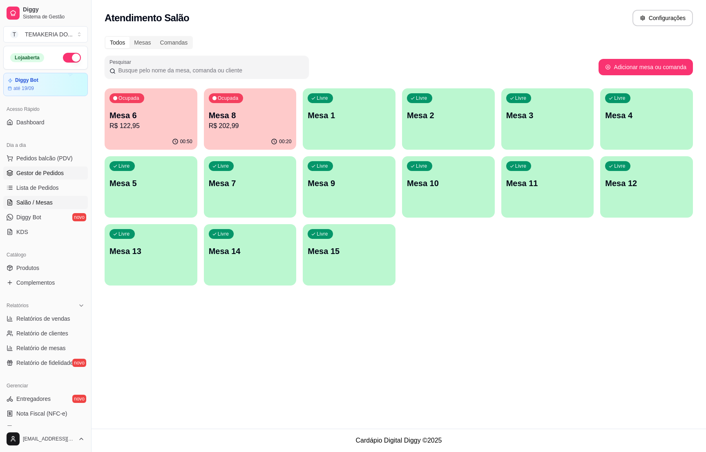
click at [51, 175] on span "Gestor de Pedidos" at bounding box center [39, 173] width 47 height 8
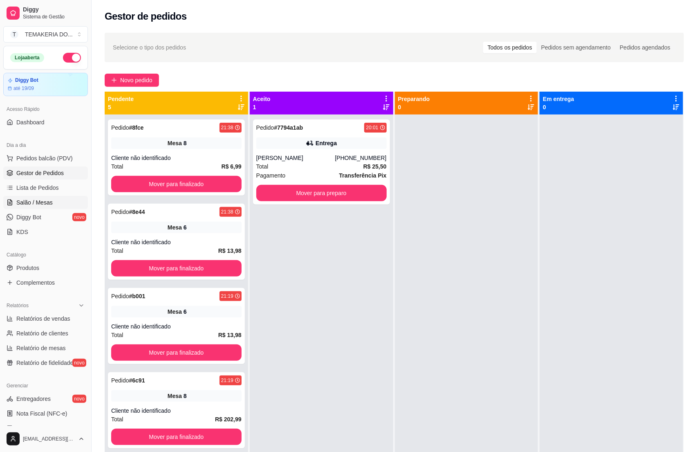
click at [27, 203] on span "Salão / Mesas" at bounding box center [34, 202] width 36 height 8
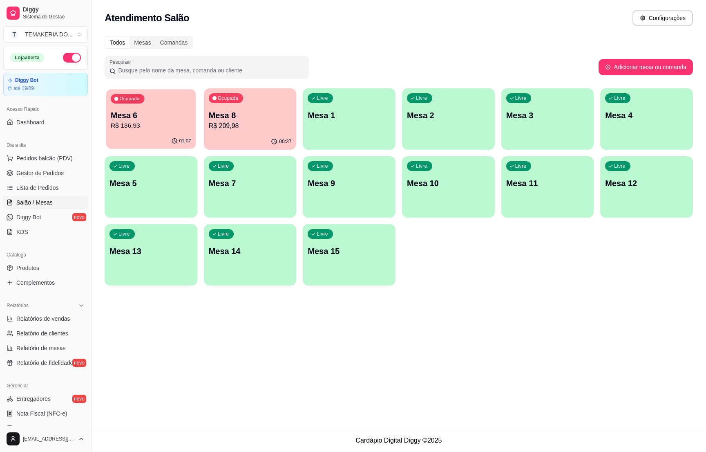
click at [162, 123] on p "R$ 136,93" at bounding box center [151, 125] width 80 height 9
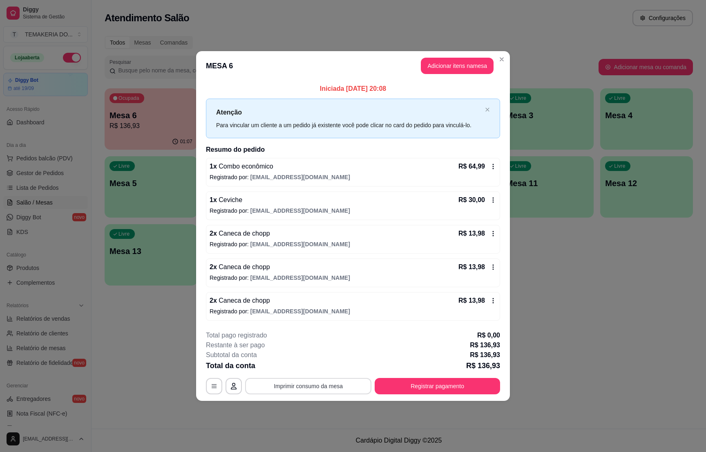
click at [319, 386] on button "Imprimir consumo da mesa" at bounding box center [308, 386] width 126 height 16
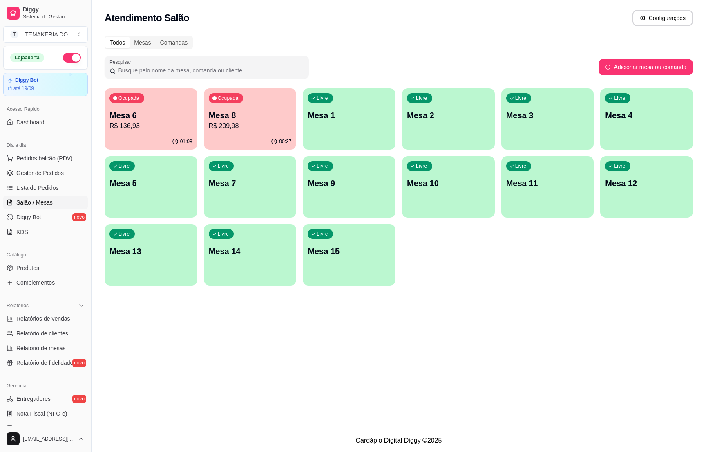
click at [138, 117] on p "Mesa 6" at bounding box center [151, 115] width 83 height 11
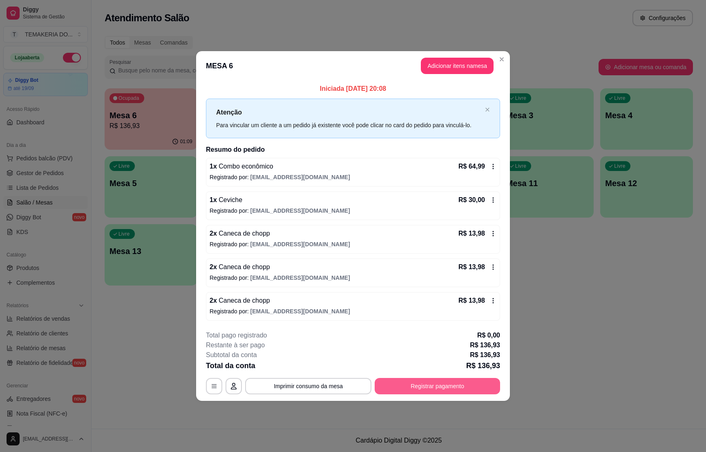
click at [426, 382] on button "Registrar pagamento" at bounding box center [437, 386] width 125 height 16
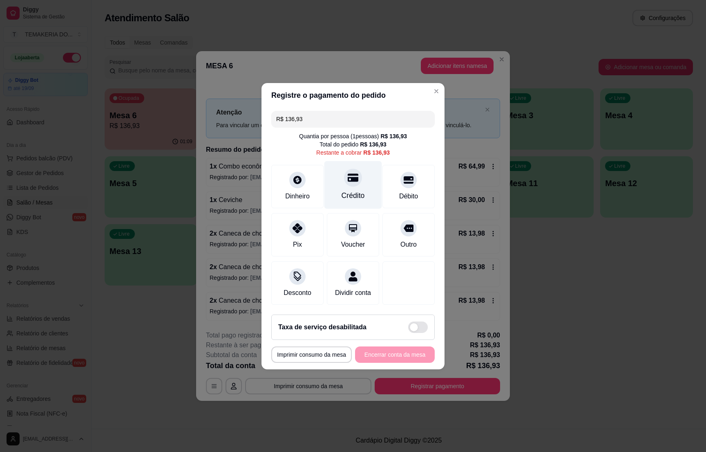
click at [353, 190] on div "Crédito" at bounding box center [353, 195] width 23 height 11
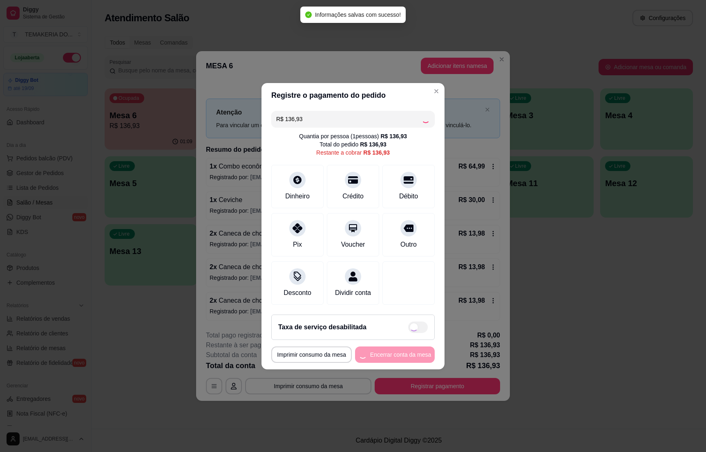
type input "R$ 0,00"
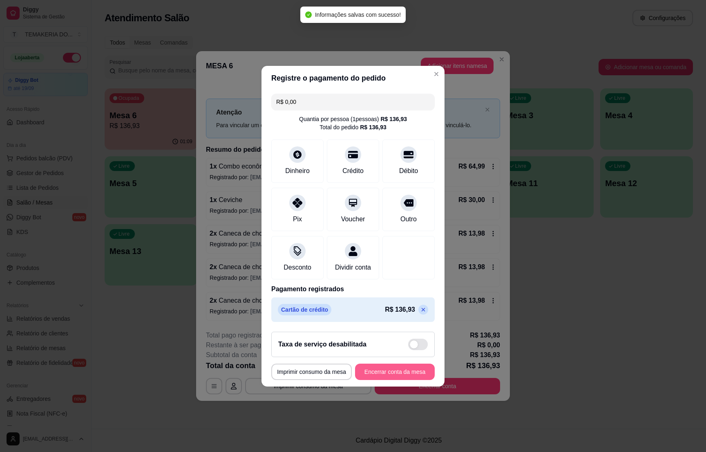
click at [383, 372] on button "Encerrar conta da mesa" at bounding box center [395, 371] width 80 height 16
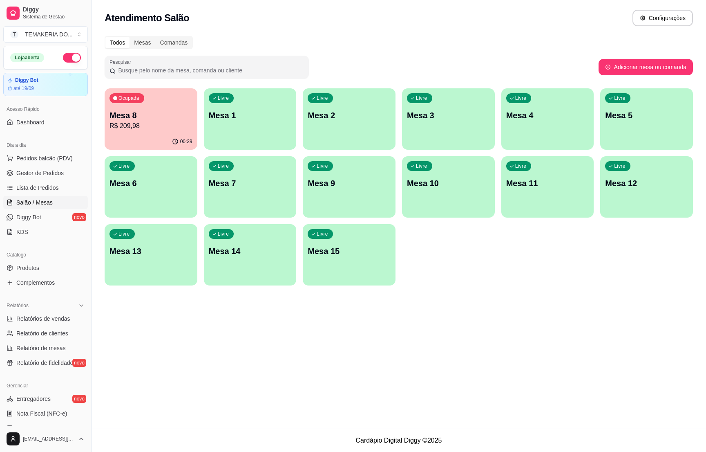
click at [146, 121] on p "R$ 209,98" at bounding box center [151, 126] width 83 height 10
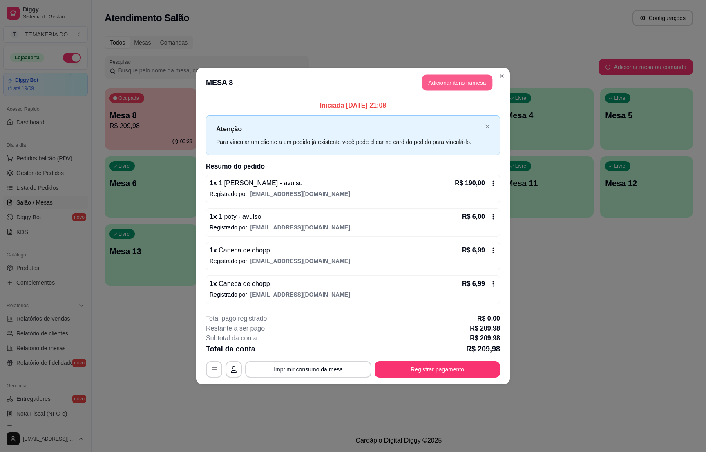
click at [434, 84] on button "Adicionar itens na mesa" at bounding box center [457, 83] width 70 height 16
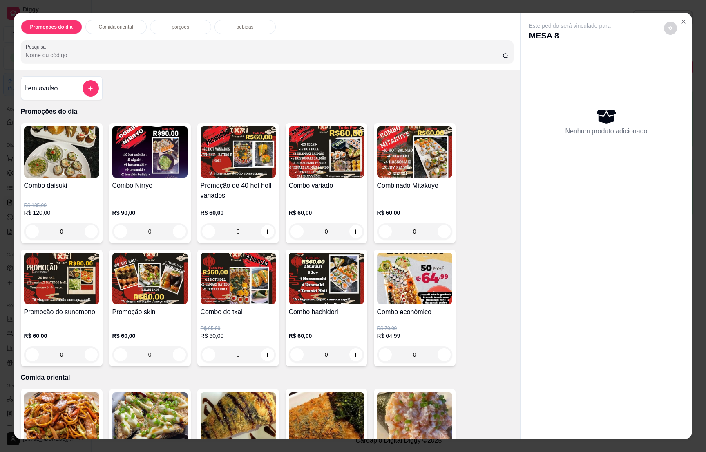
click at [237, 27] on p "bebidas" at bounding box center [245, 27] width 17 height 7
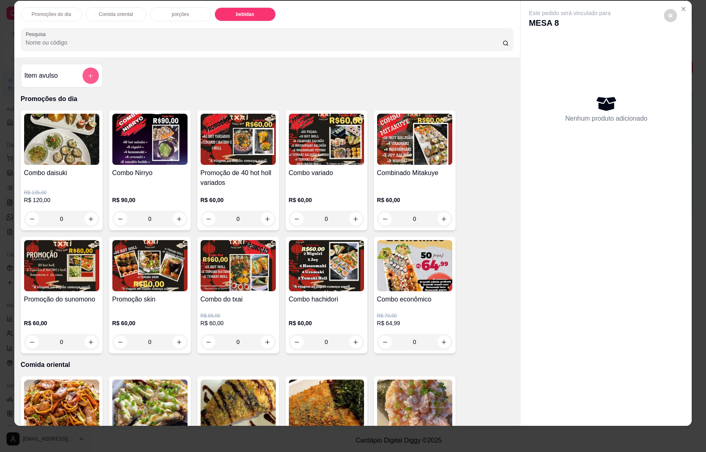
click at [90, 77] on button "add-separate-item" at bounding box center [91, 75] width 16 height 16
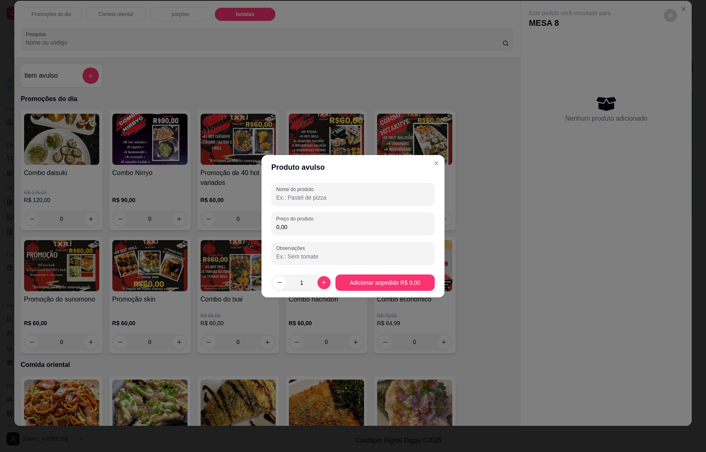
click at [304, 198] on input "Nome do produto" at bounding box center [353, 197] width 154 height 8
type input "1 poty"
click at [291, 224] on input "0,00" at bounding box center [353, 227] width 154 height 8
type input "6,00"
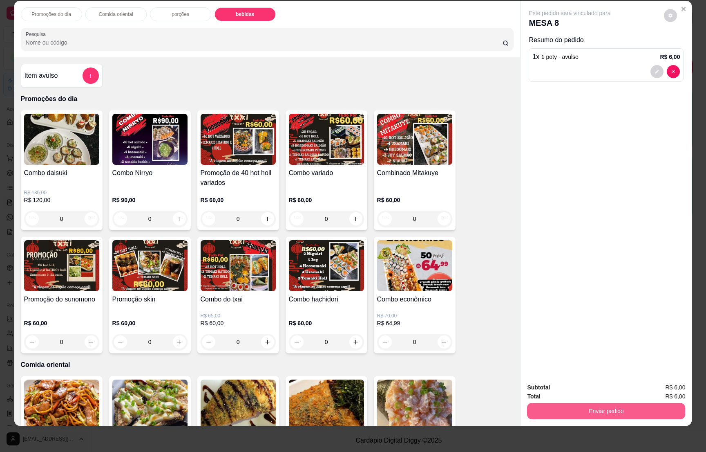
click at [623, 410] on button "Enviar pedido" at bounding box center [606, 410] width 158 height 16
click at [599, 389] on button "Não registrar e enviar pedido" at bounding box center [577, 391] width 85 height 16
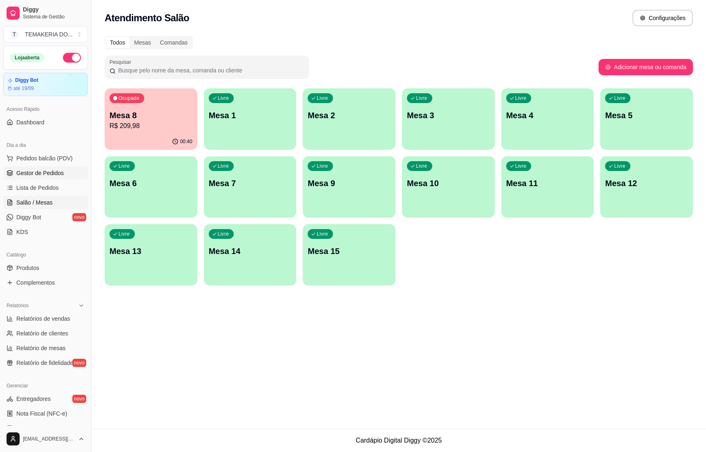
click at [27, 172] on span "Gestor de Pedidos" at bounding box center [39, 173] width 47 height 8
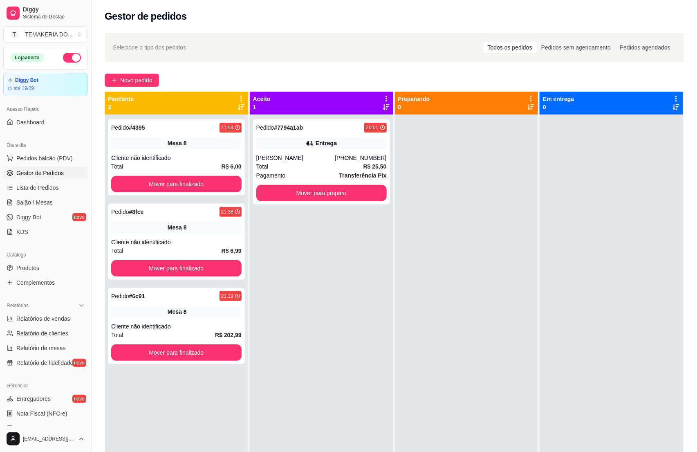
click at [2, 204] on div "Dia a dia Pedidos balcão (PDV) Gestor de Pedidos Lista de Pedidos Salão / Mesas…" at bounding box center [45, 188] width 91 height 106
click at [11, 205] on icon at bounding box center [10, 202] width 7 height 7
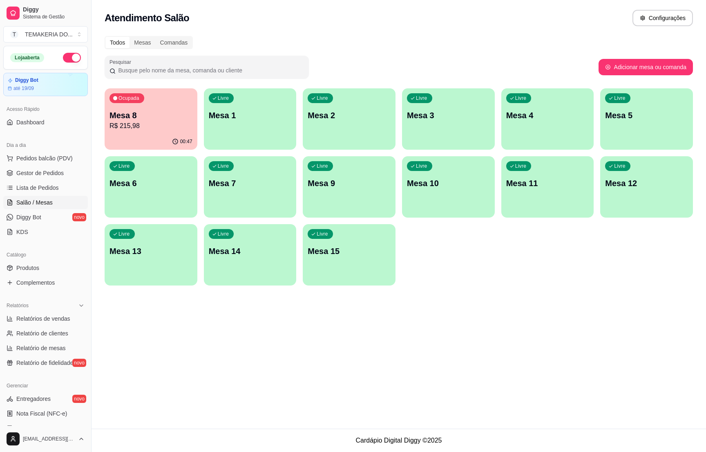
click at [114, 98] on icon "button" at bounding box center [115, 98] width 5 height 5
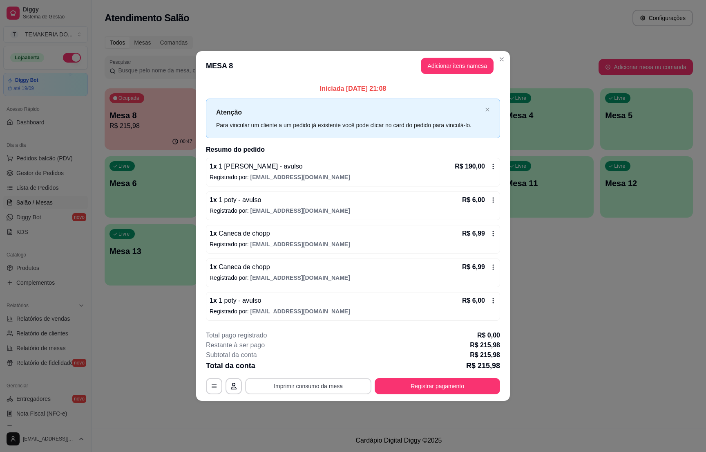
click at [326, 387] on button "Imprimir consumo da mesa" at bounding box center [308, 386] width 126 height 16
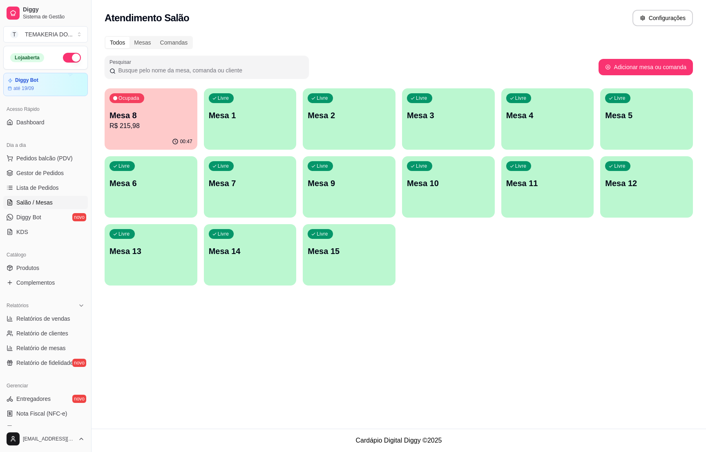
click at [177, 130] on div "Ocupada Mesa 8 R$ 215,98" at bounding box center [151, 110] width 93 height 45
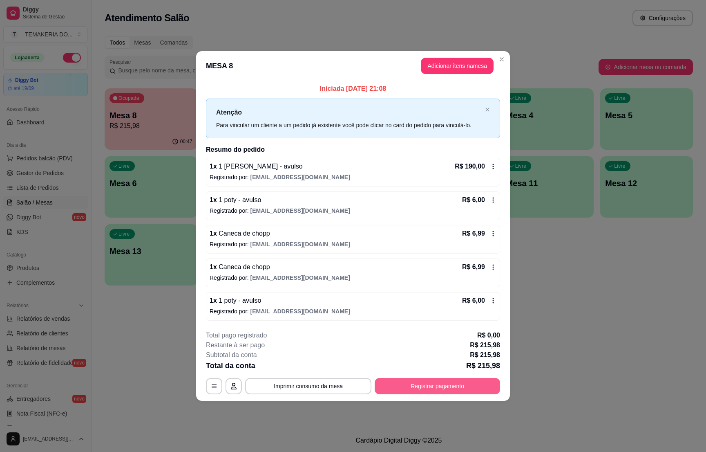
click at [415, 386] on button "Registrar pagamento" at bounding box center [437, 386] width 125 height 16
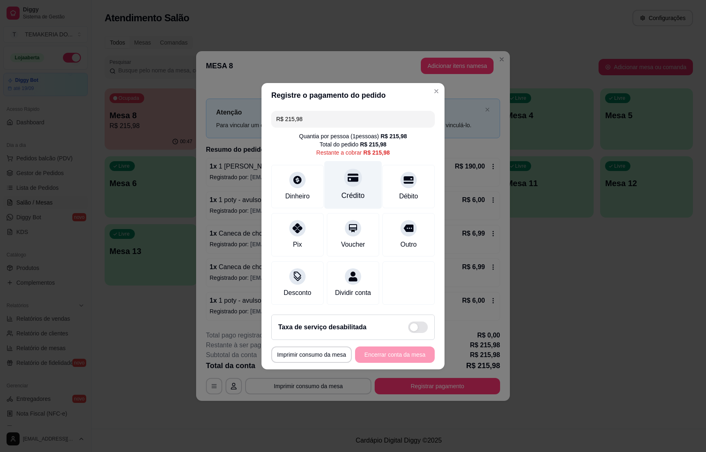
click at [344, 179] on div at bounding box center [353, 177] width 18 height 18
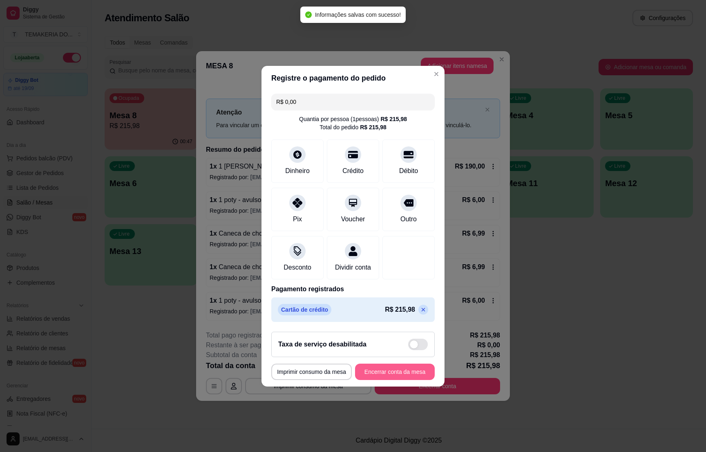
click at [379, 374] on button "Encerrar conta da mesa" at bounding box center [395, 371] width 80 height 16
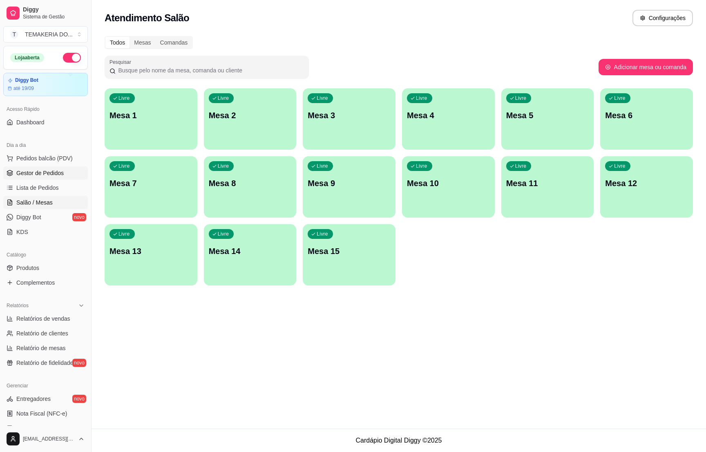
click at [40, 171] on span "Gestor de Pedidos" at bounding box center [39, 173] width 47 height 8
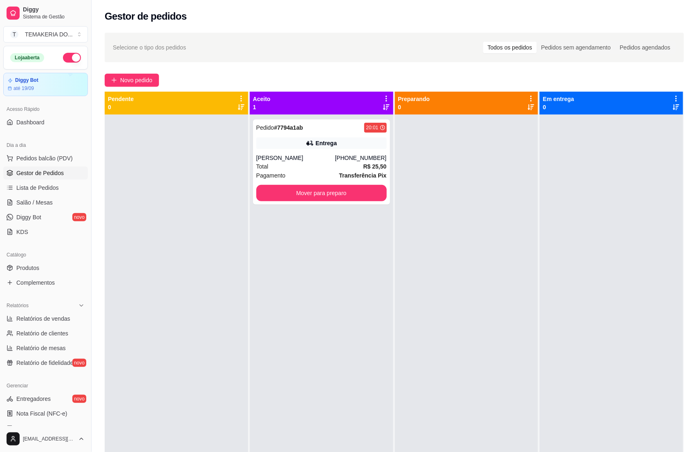
click at [142, 284] on div at bounding box center [176, 340] width 143 height 452
click at [63, 58] on button "button" at bounding box center [72, 58] width 18 height 10
